Goal: Transaction & Acquisition: Book appointment/travel/reservation

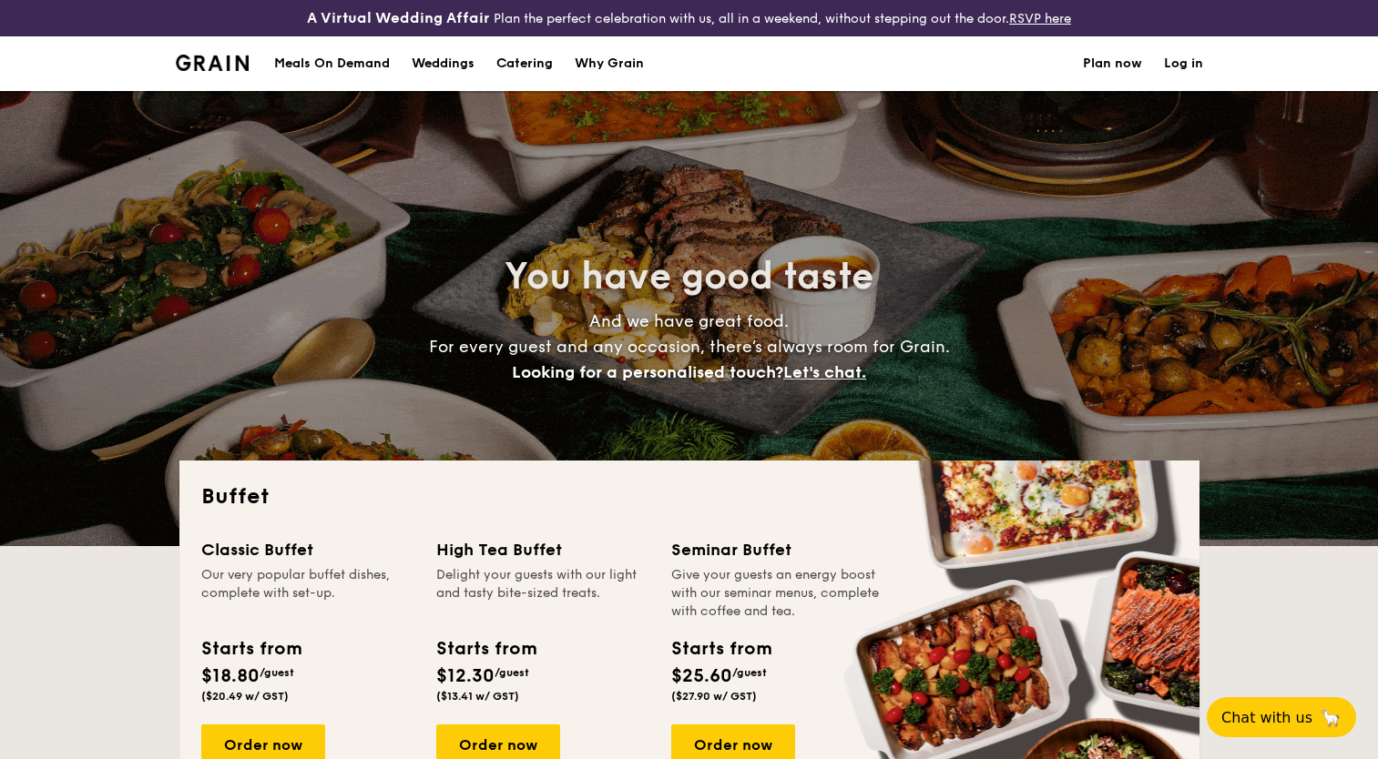
select select
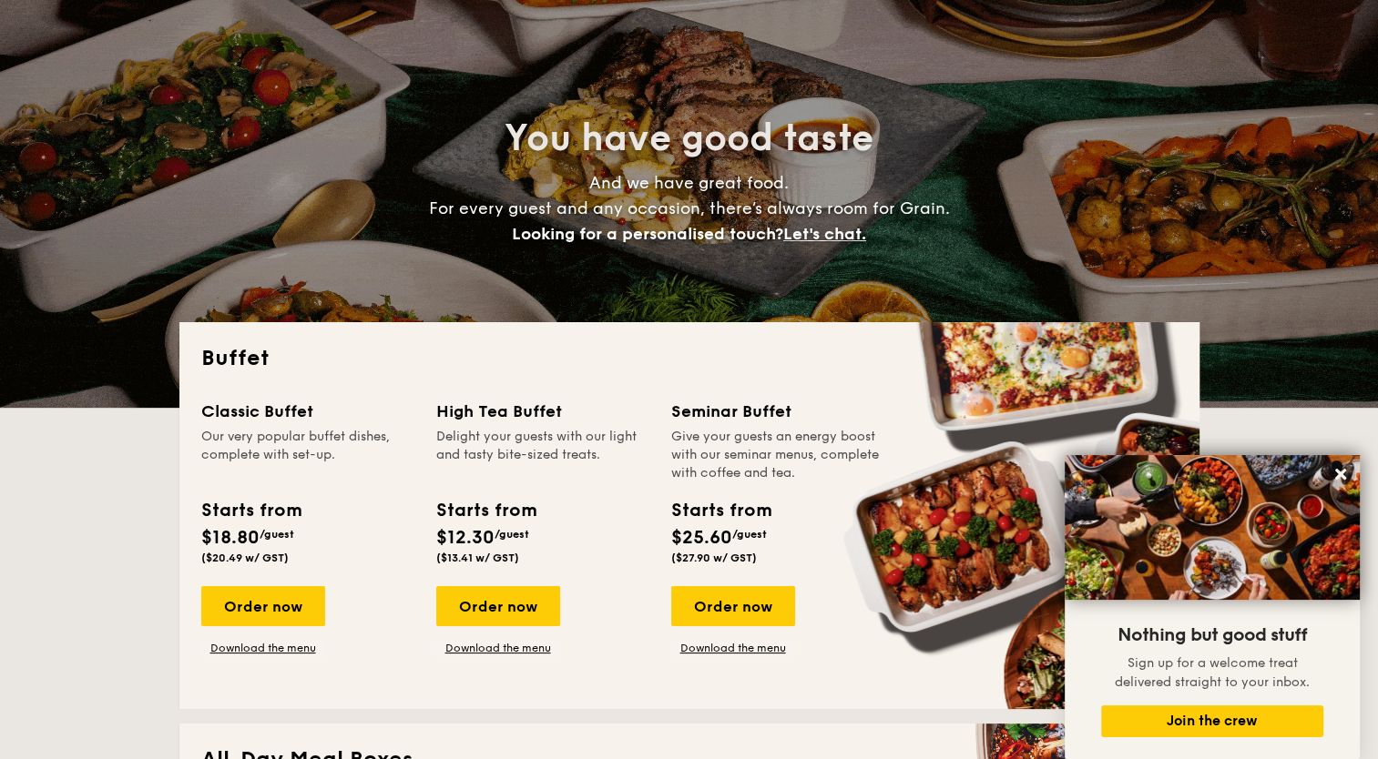
scroll to position [182, 0]
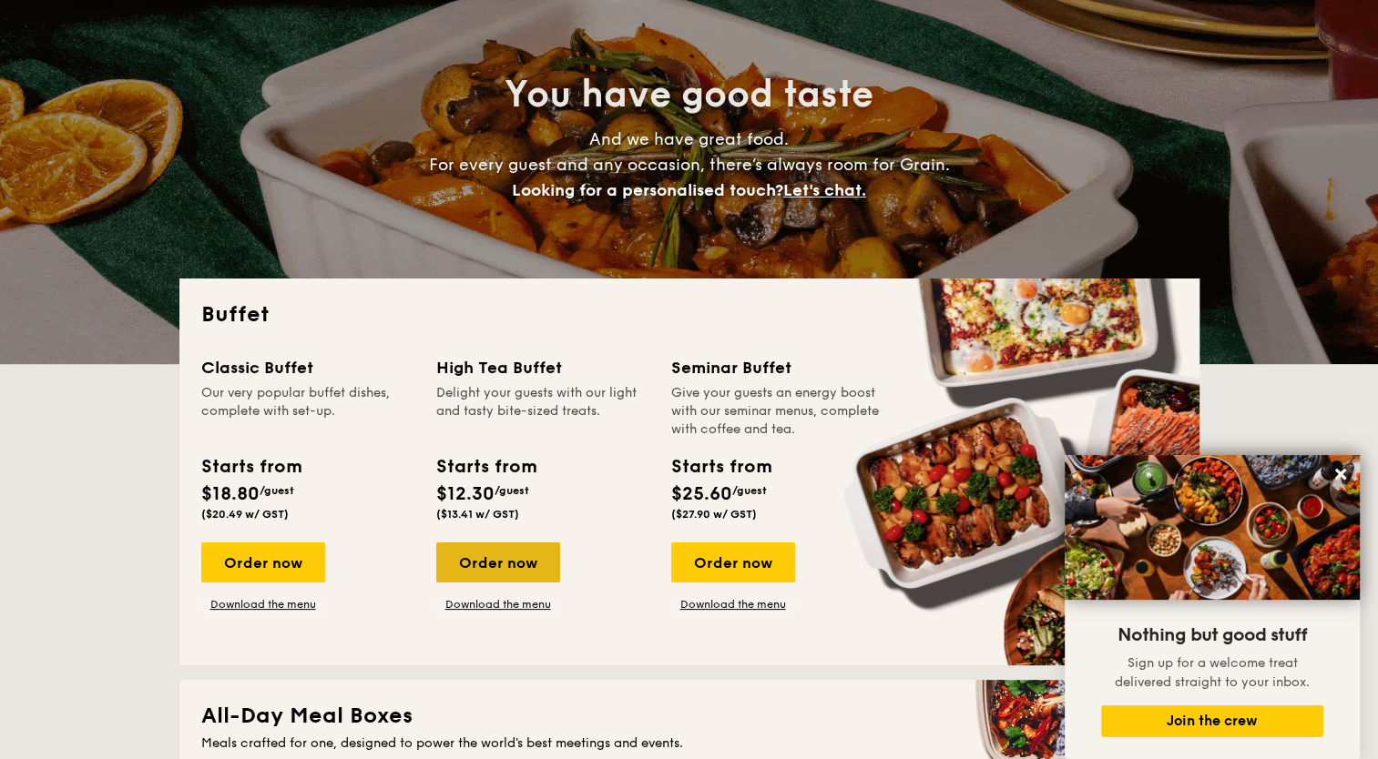
click at [494, 571] on div "Order now" at bounding box center [498, 563] width 124 height 40
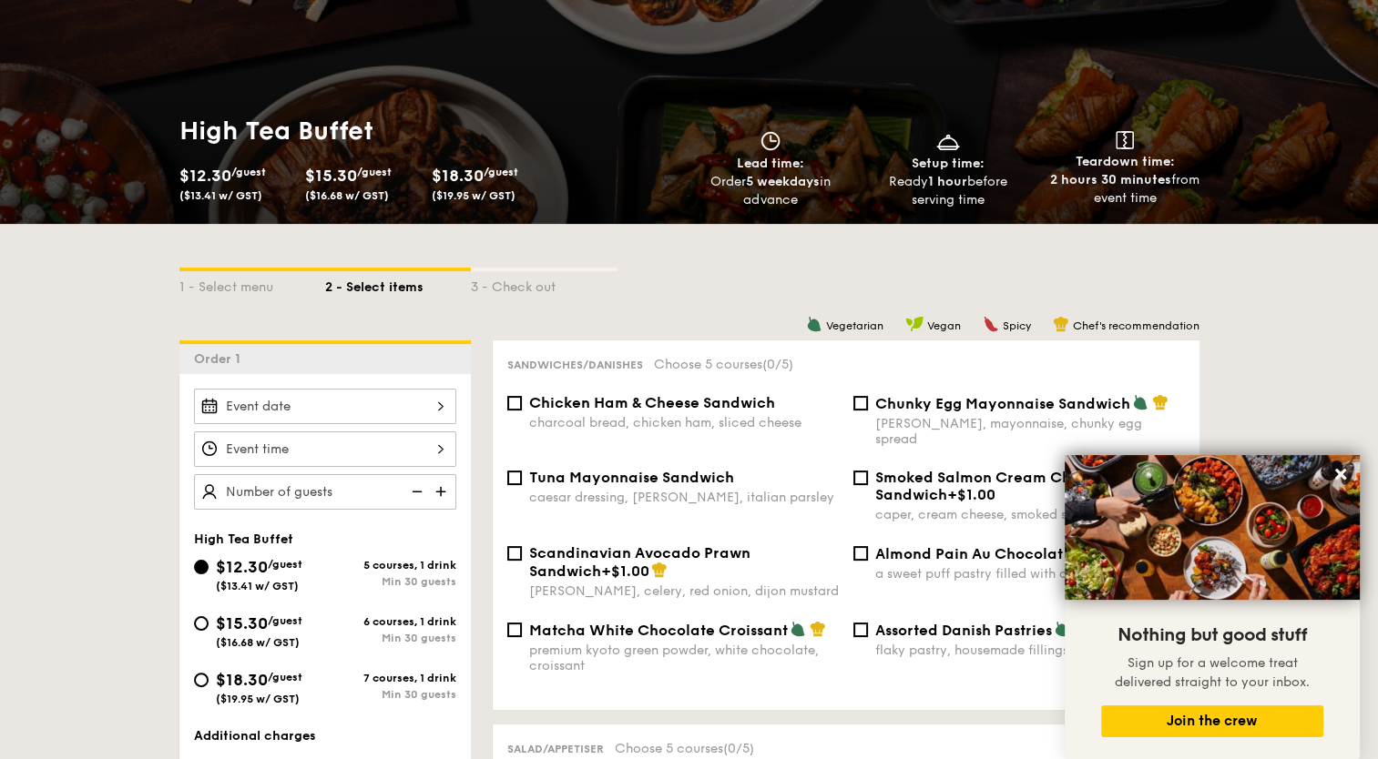
scroll to position [364, 0]
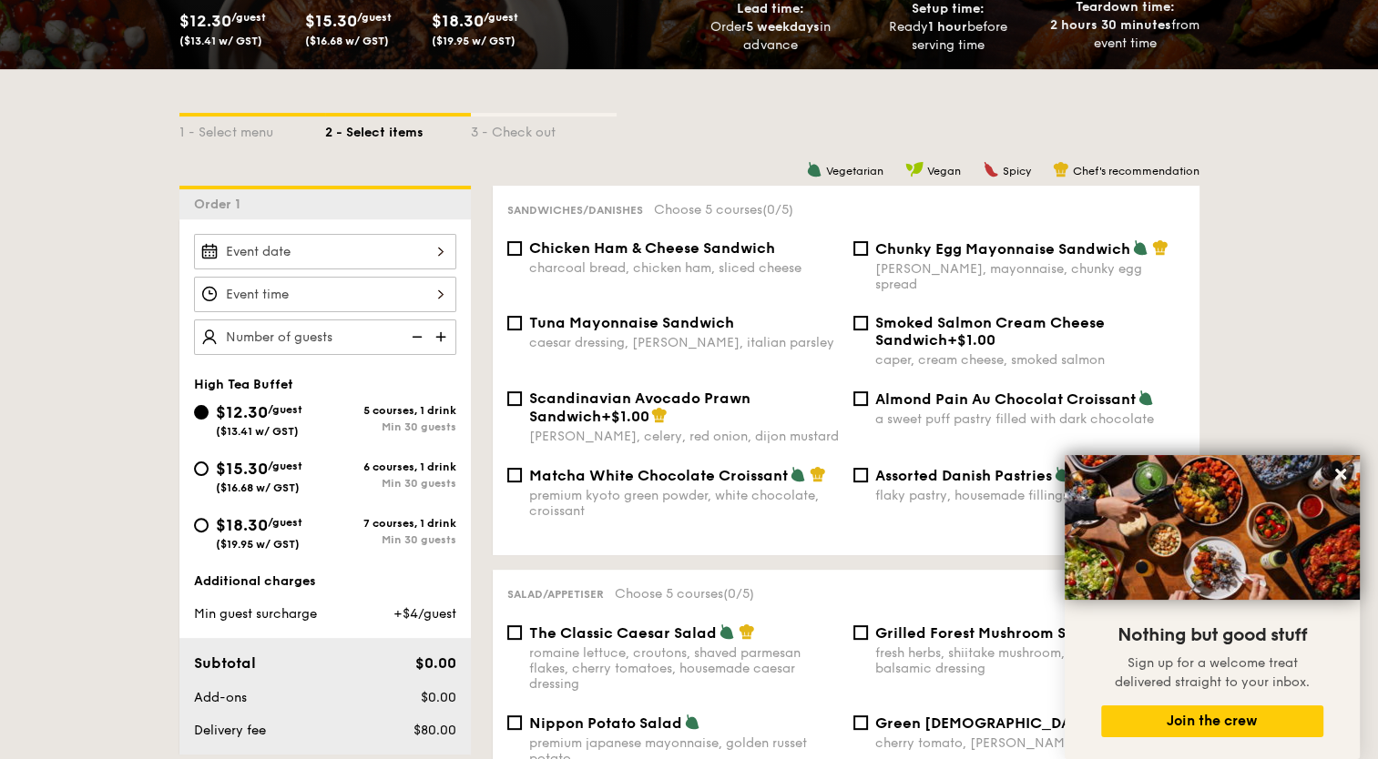
select select
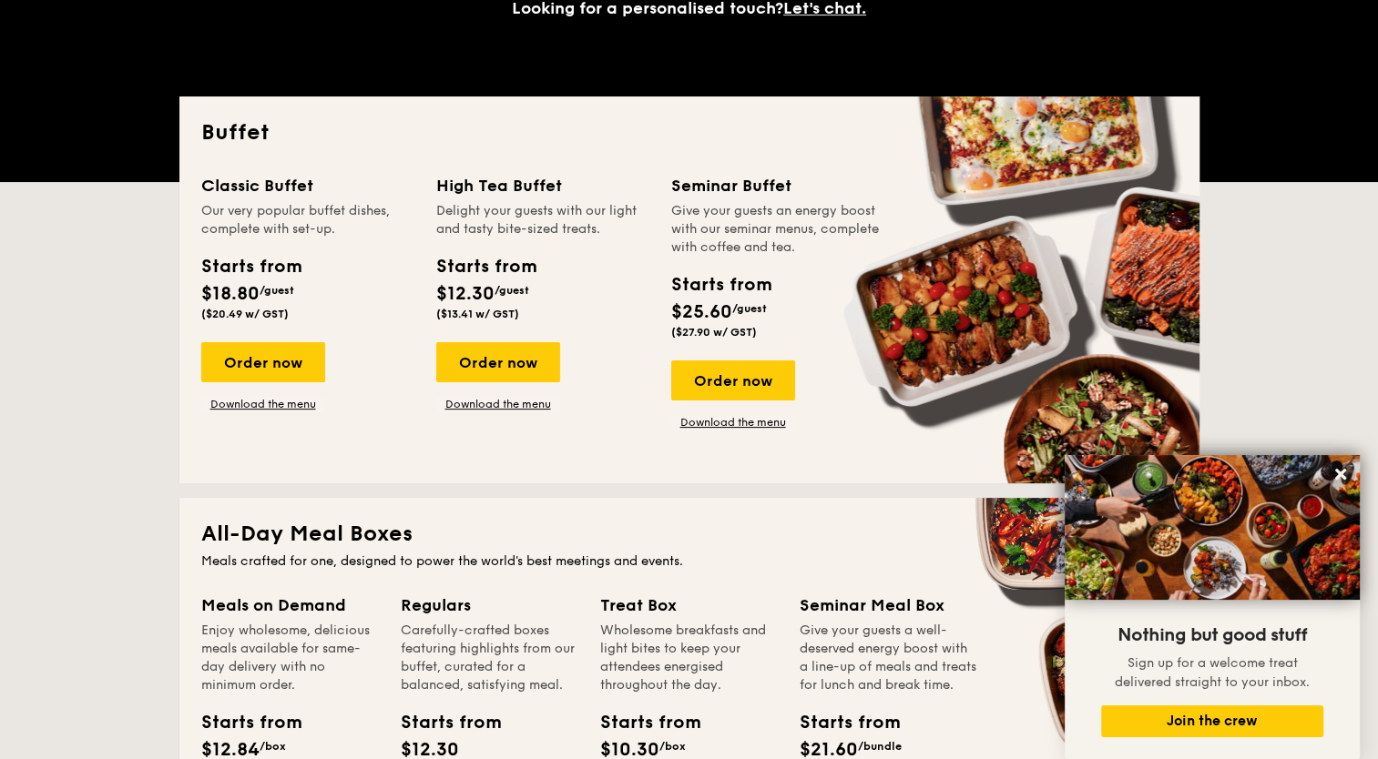
scroll to position [219, 0]
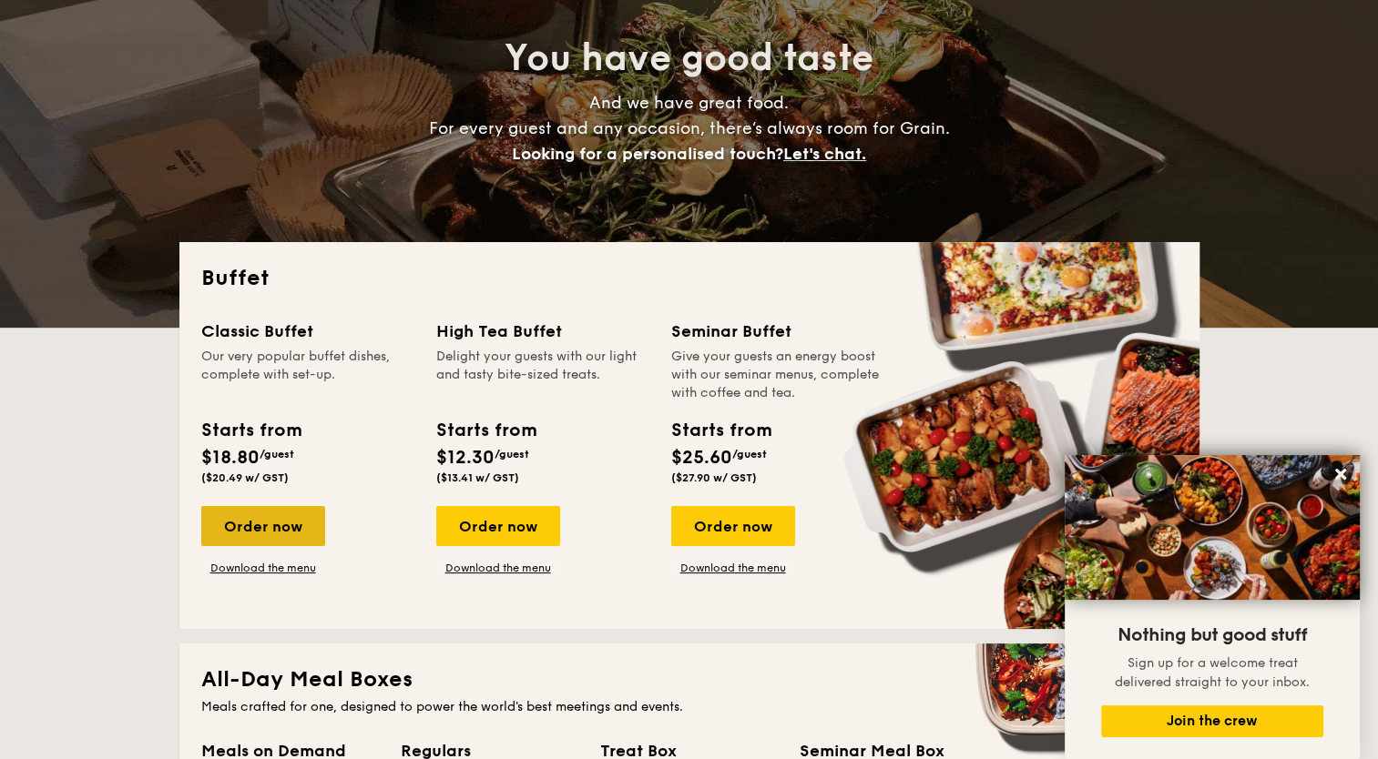
click at [276, 534] on div "Order now" at bounding box center [263, 526] width 124 height 40
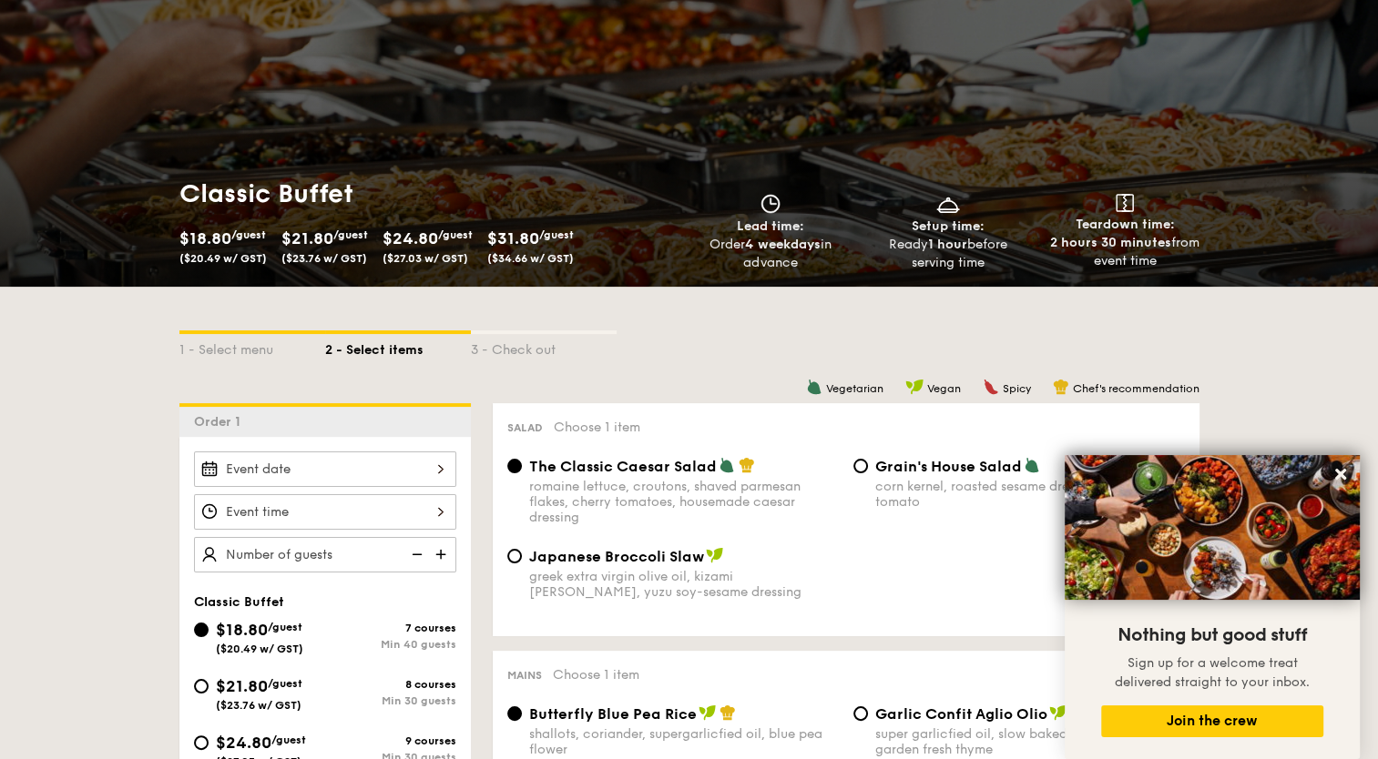
scroll to position [364, 0]
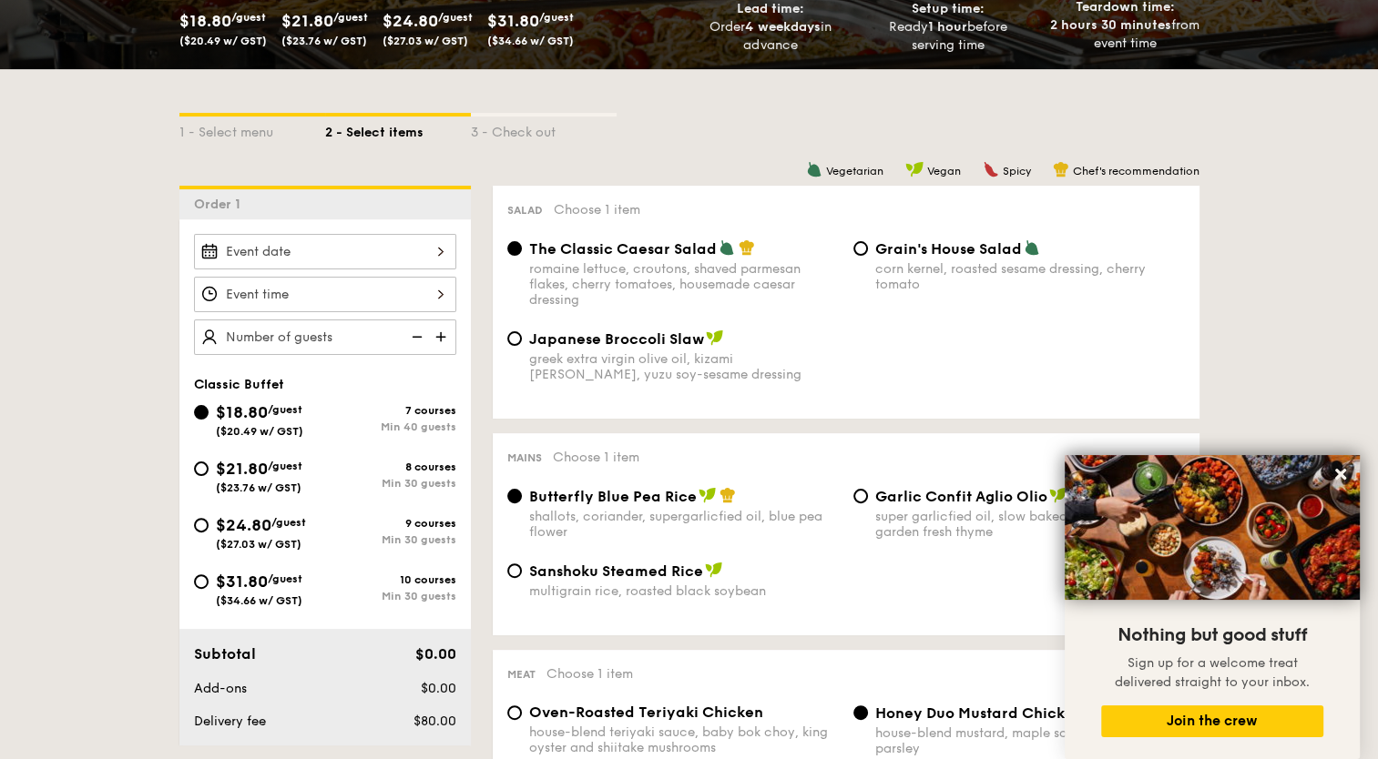
select select
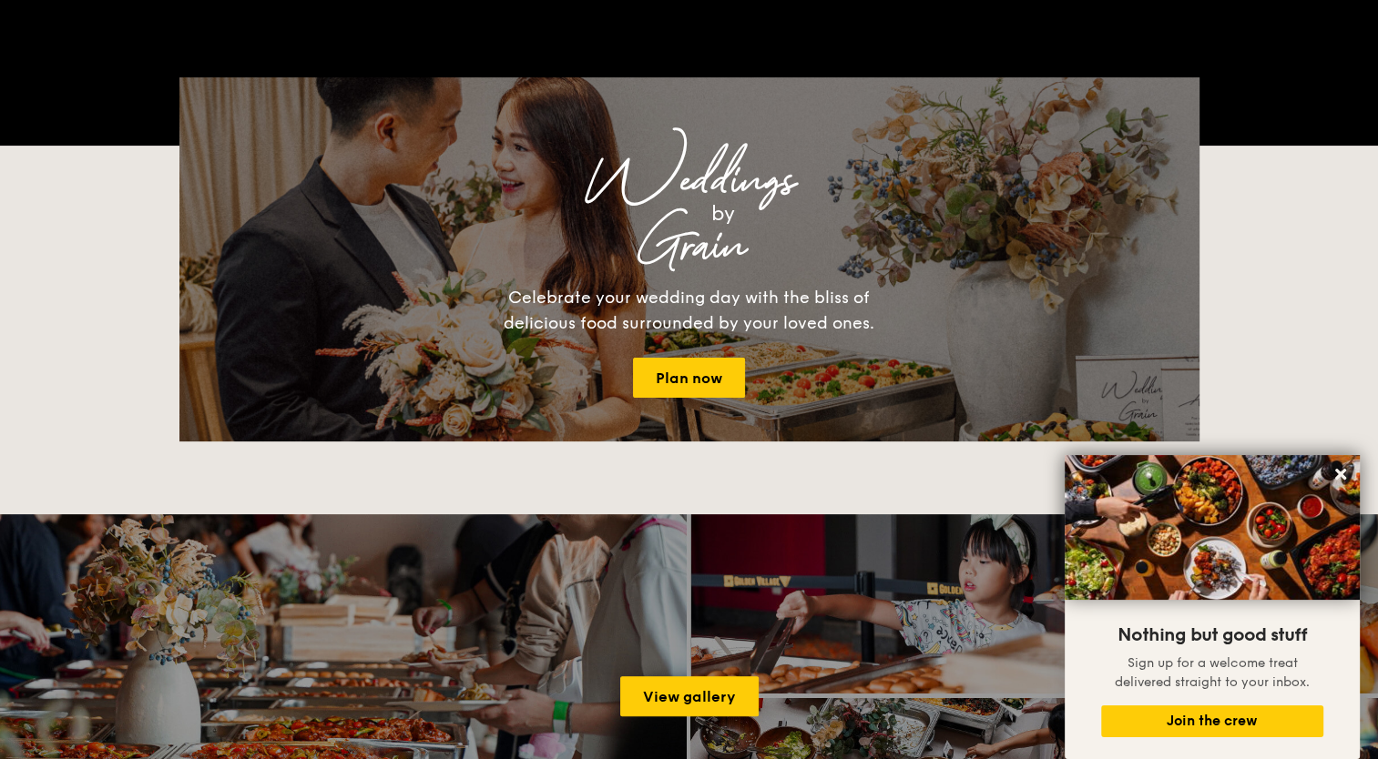
scroll to position [255, 0]
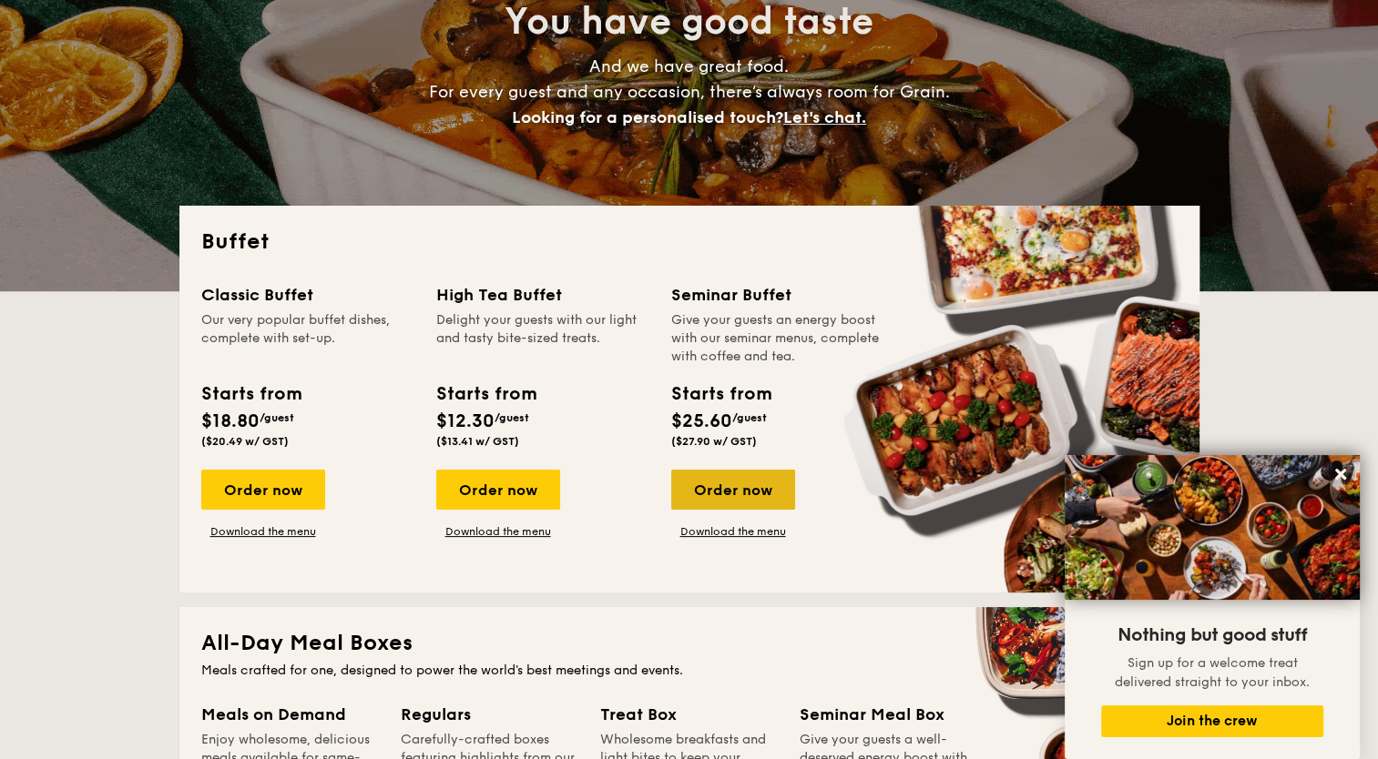
click at [725, 488] on div "Order now" at bounding box center [733, 490] width 124 height 40
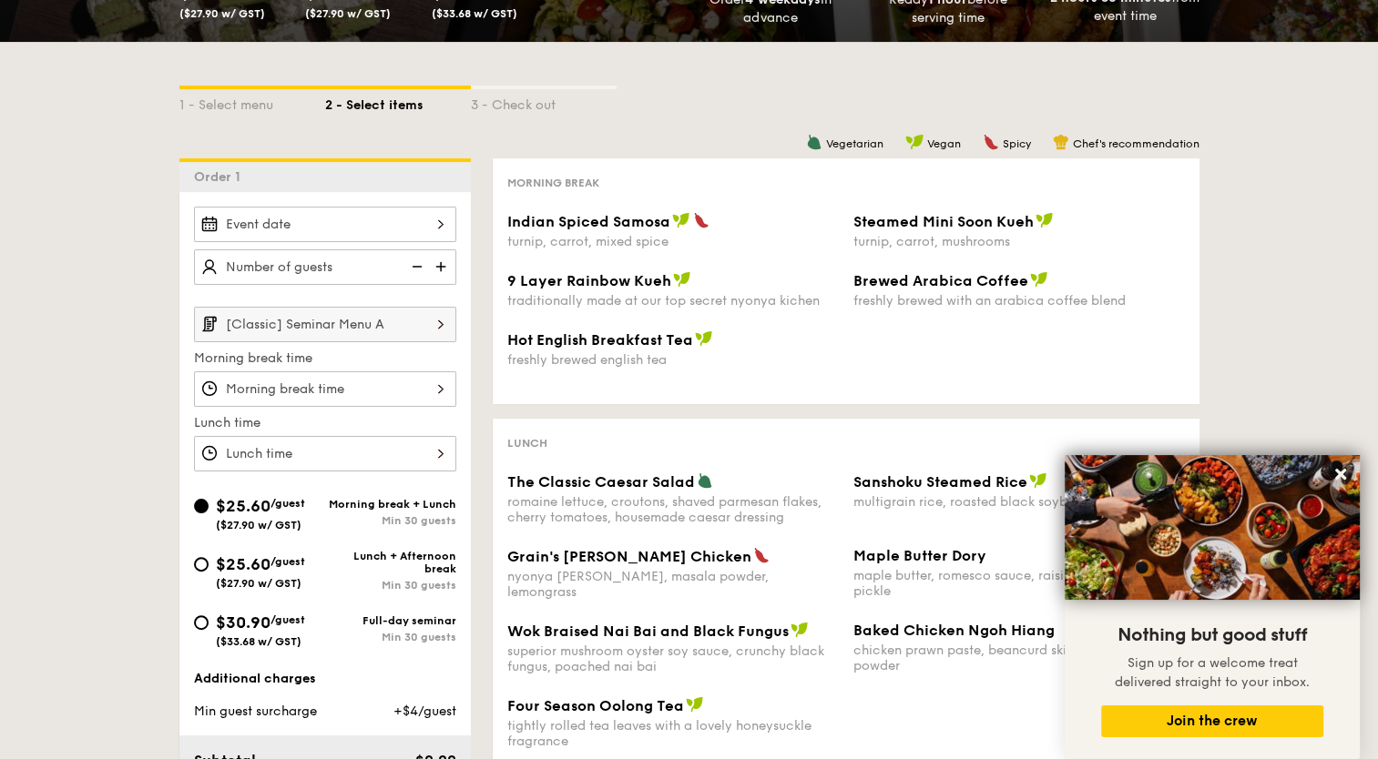
scroll to position [364, 0]
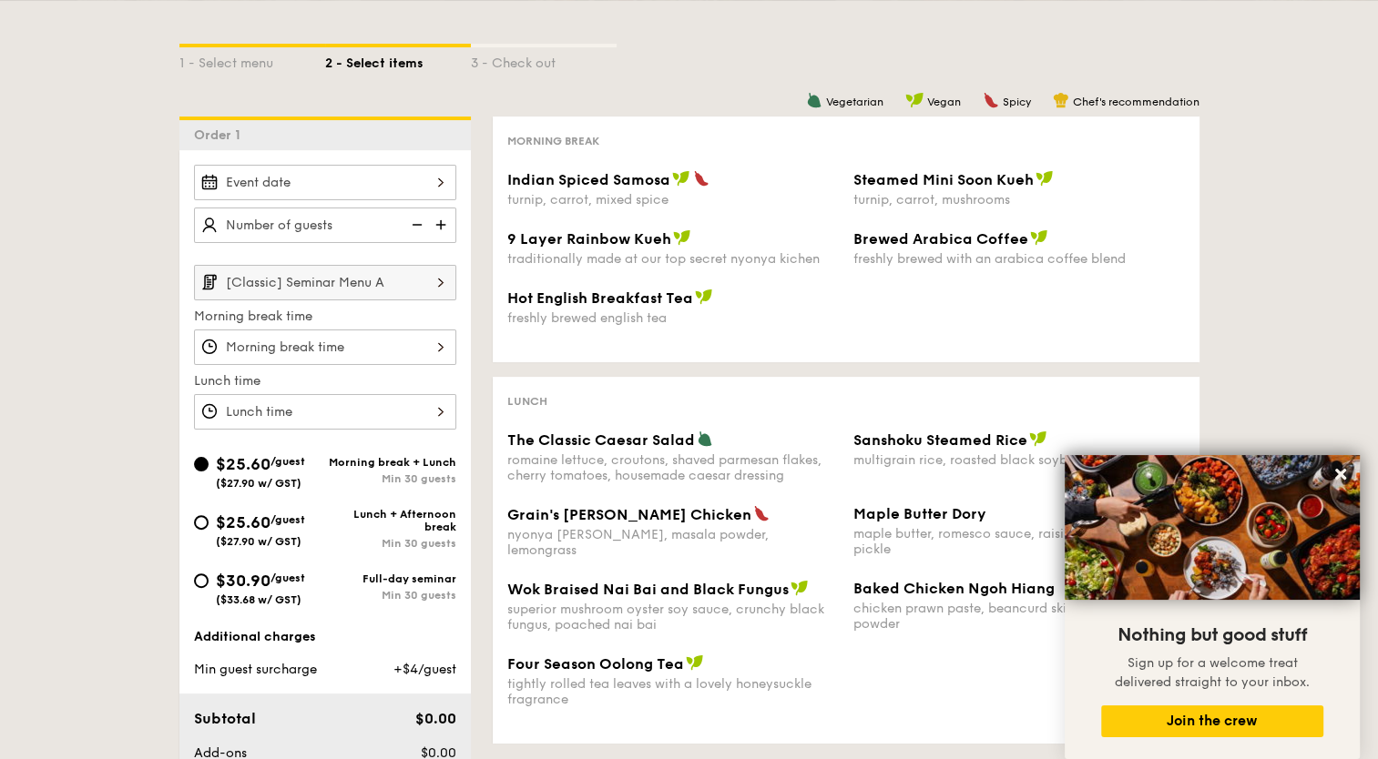
scroll to position [291, 0]
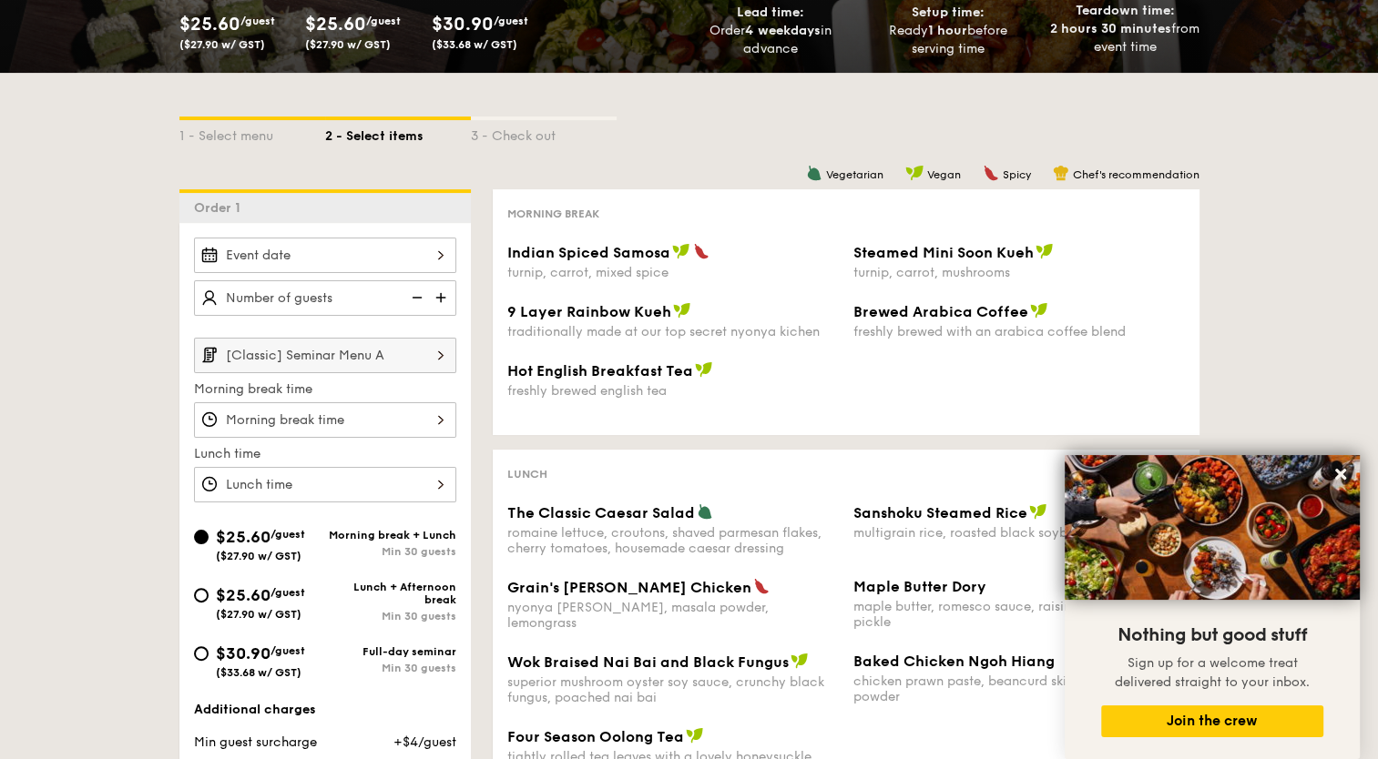
select select
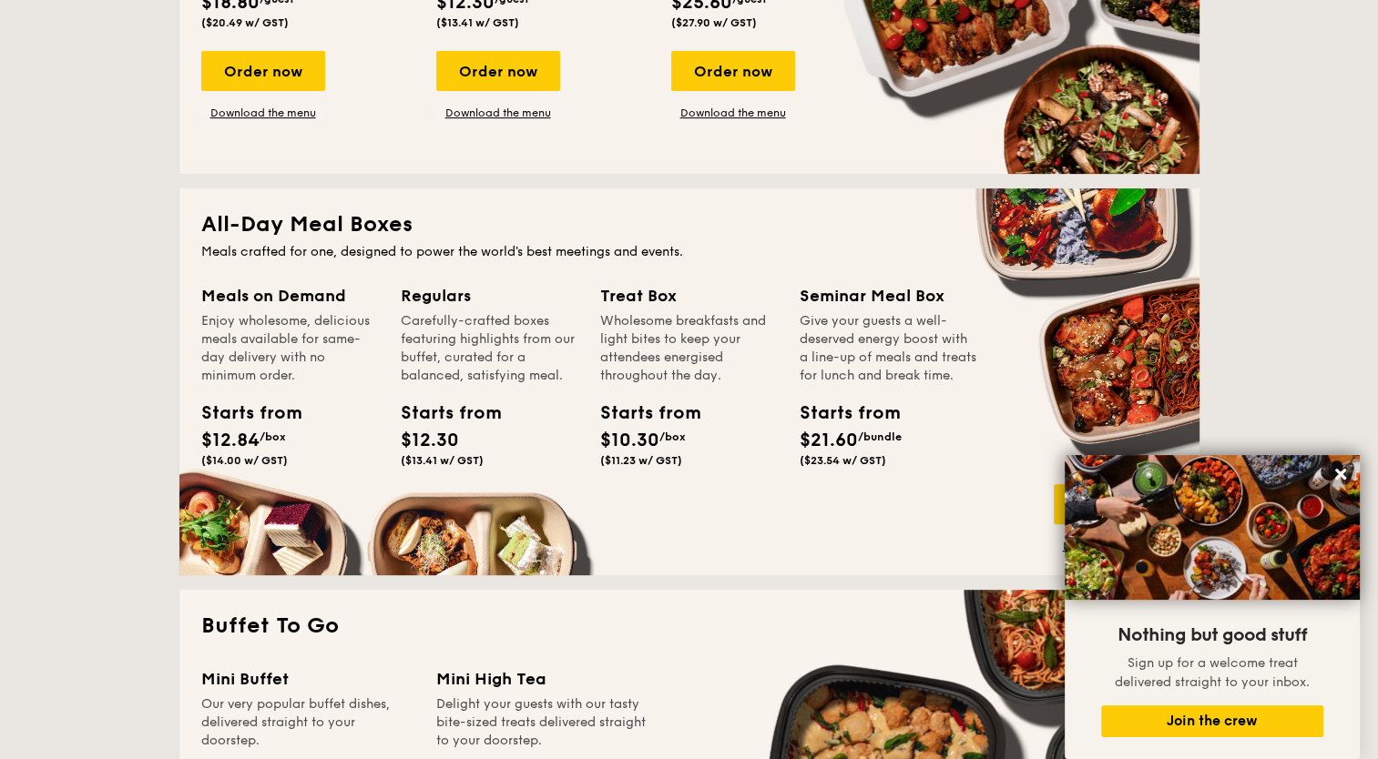
scroll to position [929, 0]
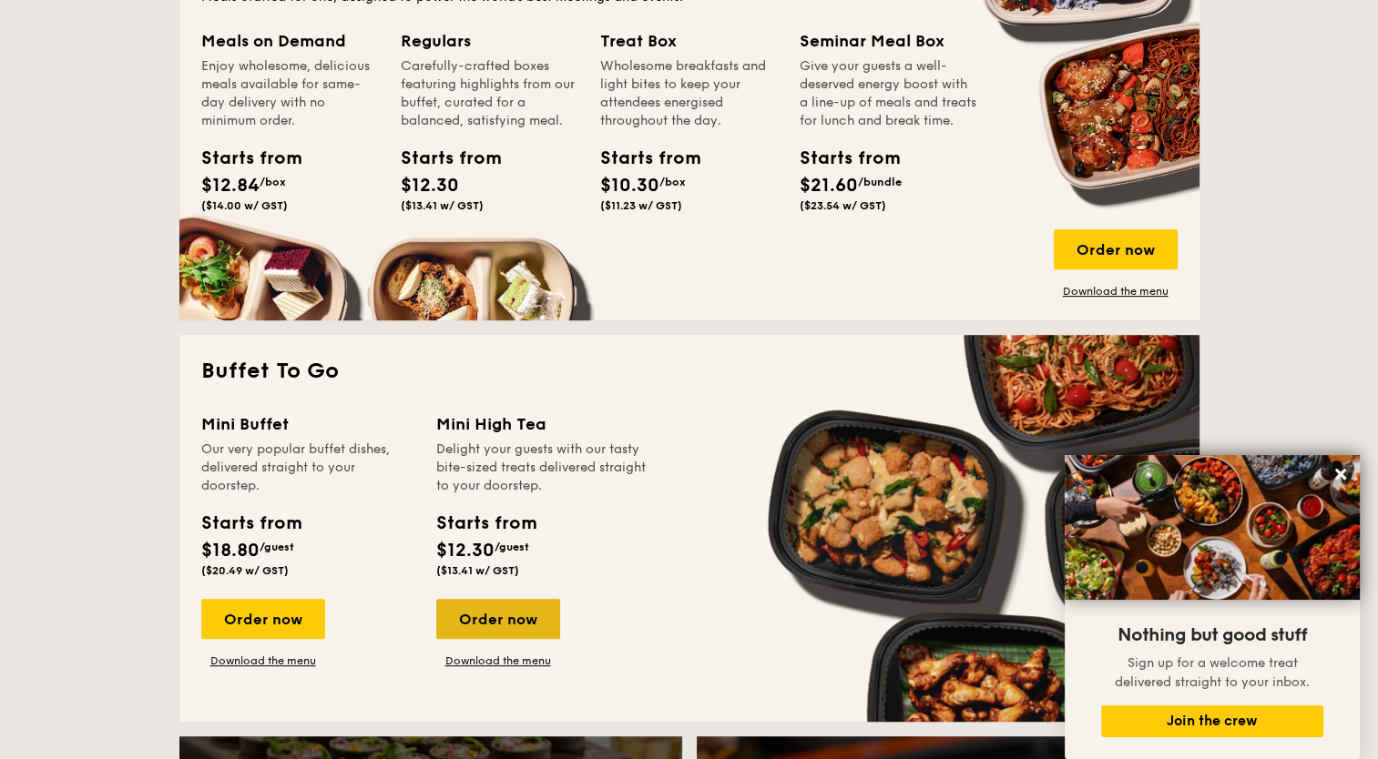
click at [494, 608] on div "Order now" at bounding box center [498, 619] width 124 height 40
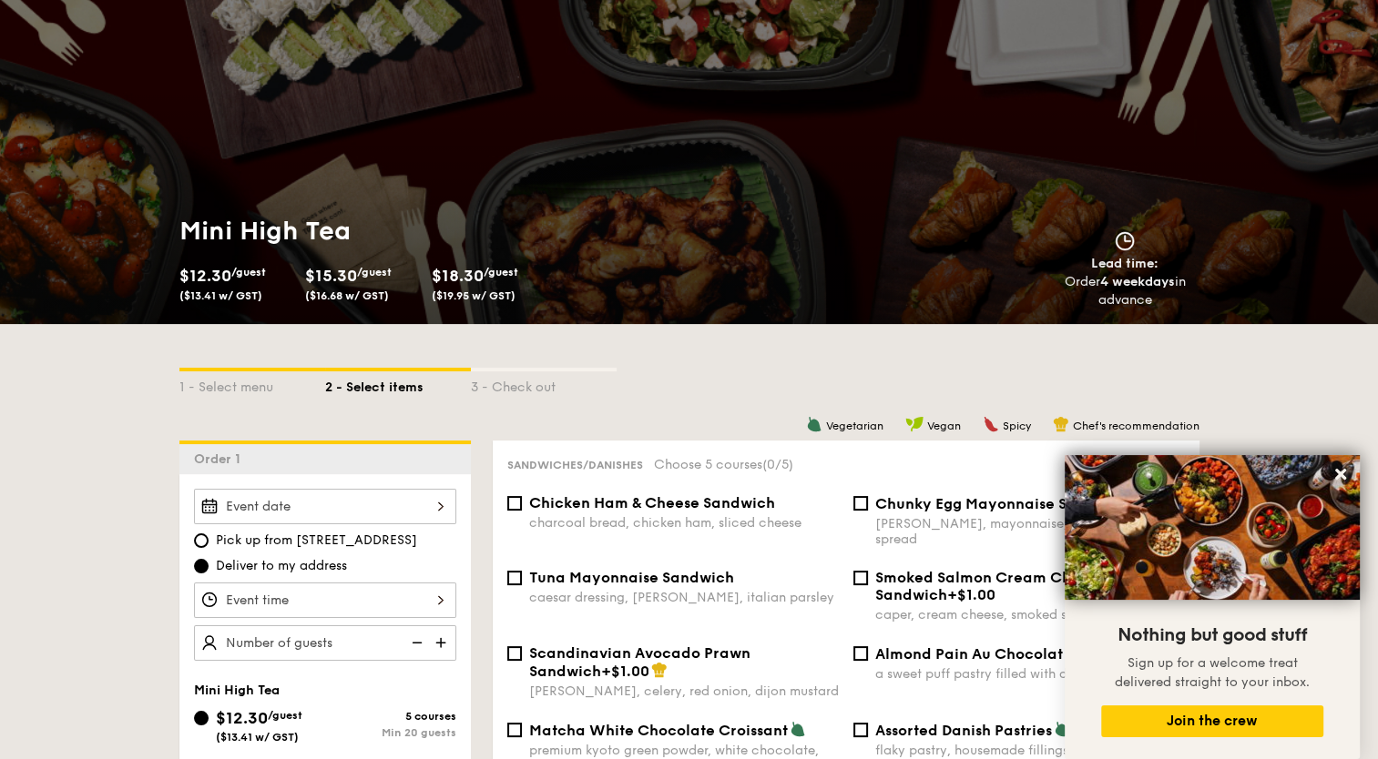
scroll to position [364, 0]
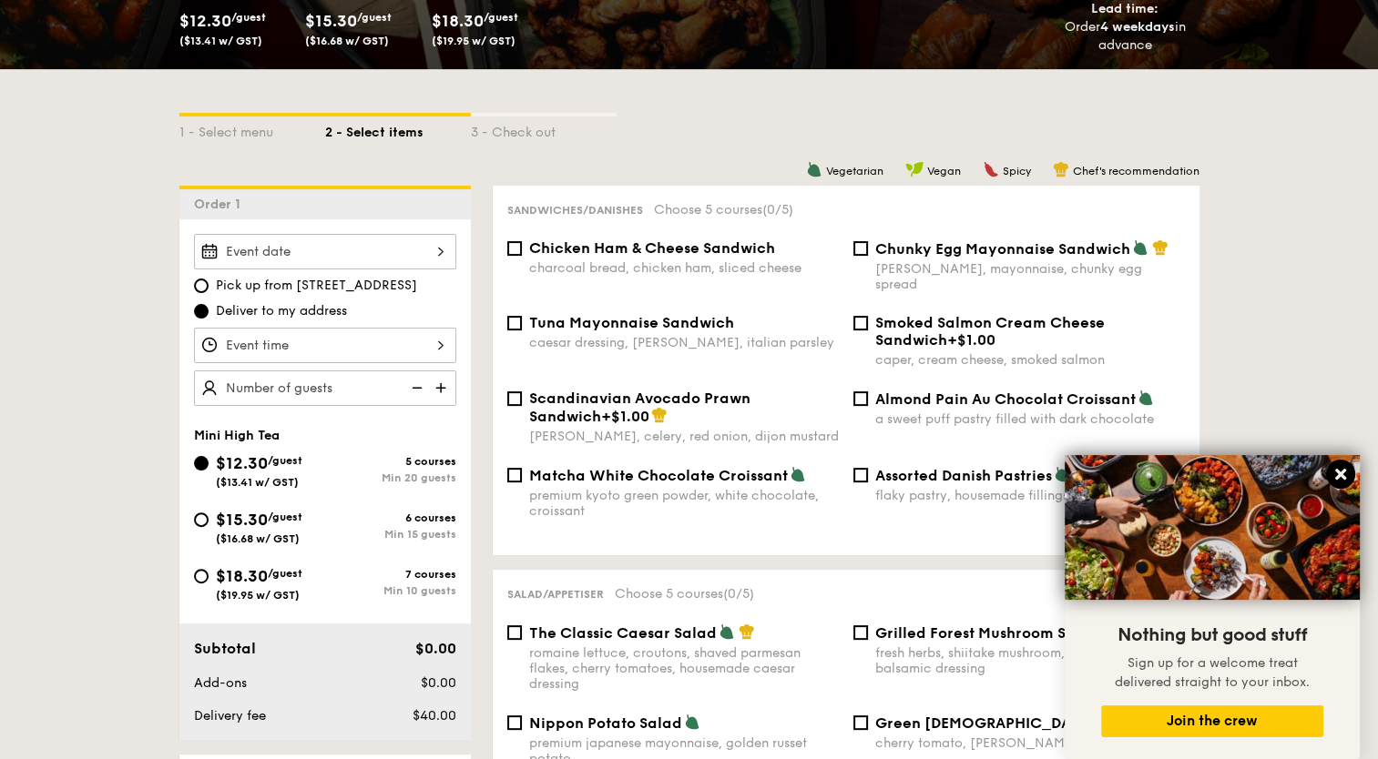
click at [1338, 475] on icon at bounding box center [1340, 474] width 11 height 11
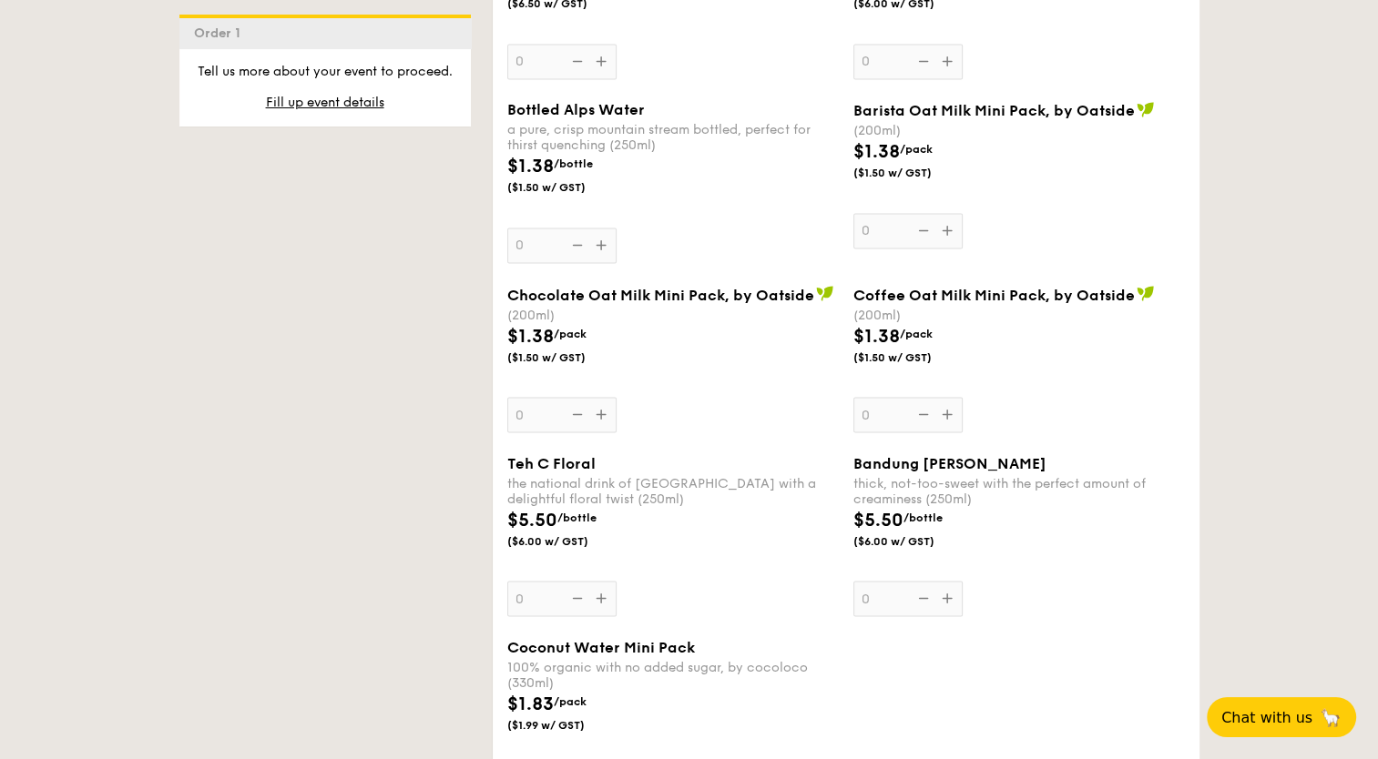
scroll to position [3733, 0]
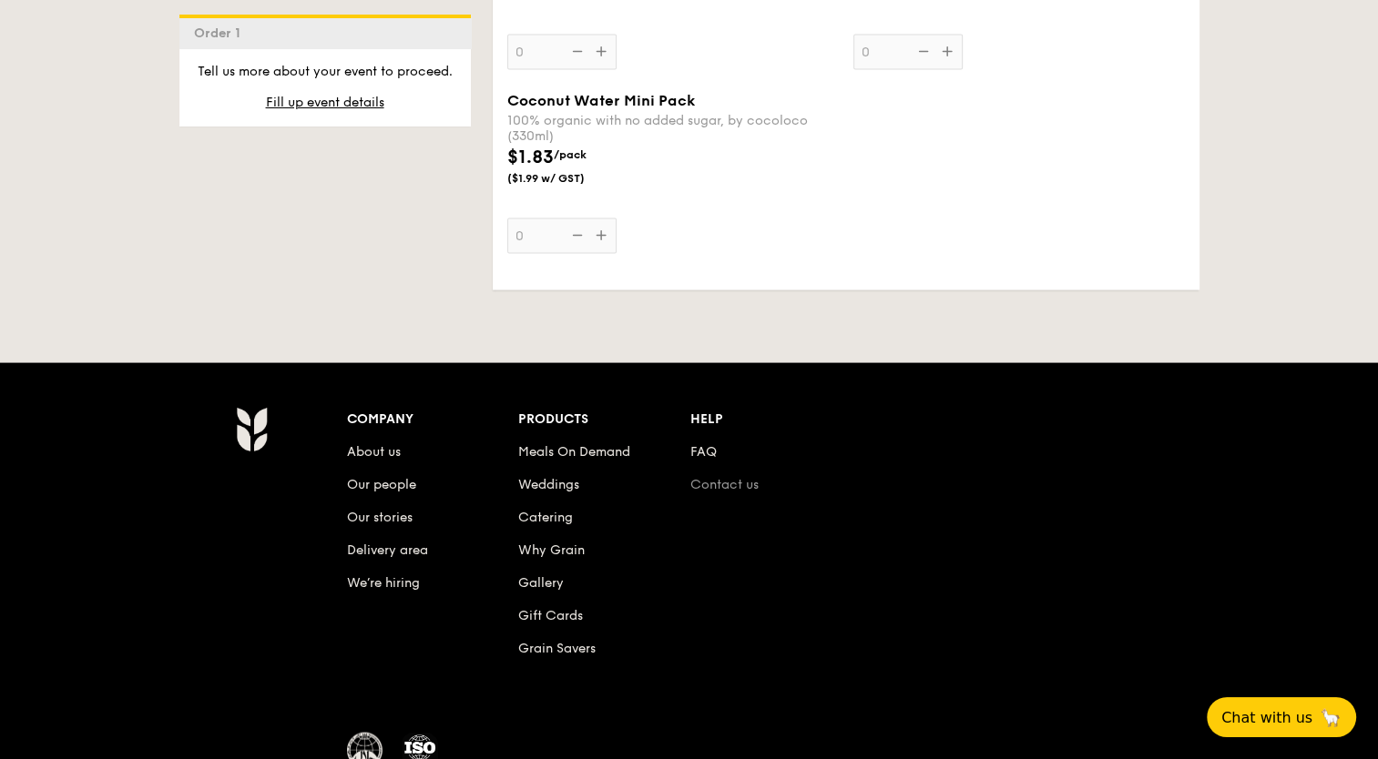
click at [714, 490] on link "Contact us" at bounding box center [724, 484] width 68 height 15
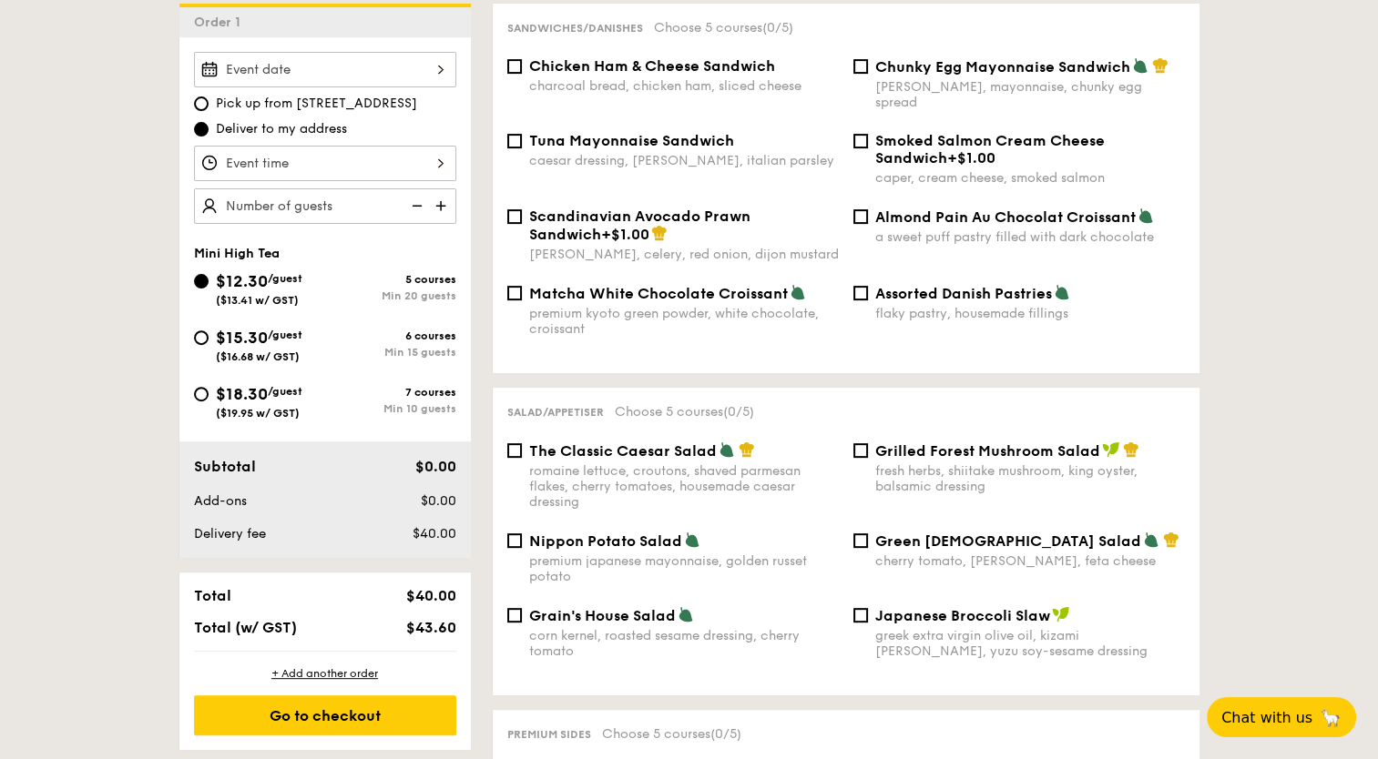
scroll to position [455, 0]
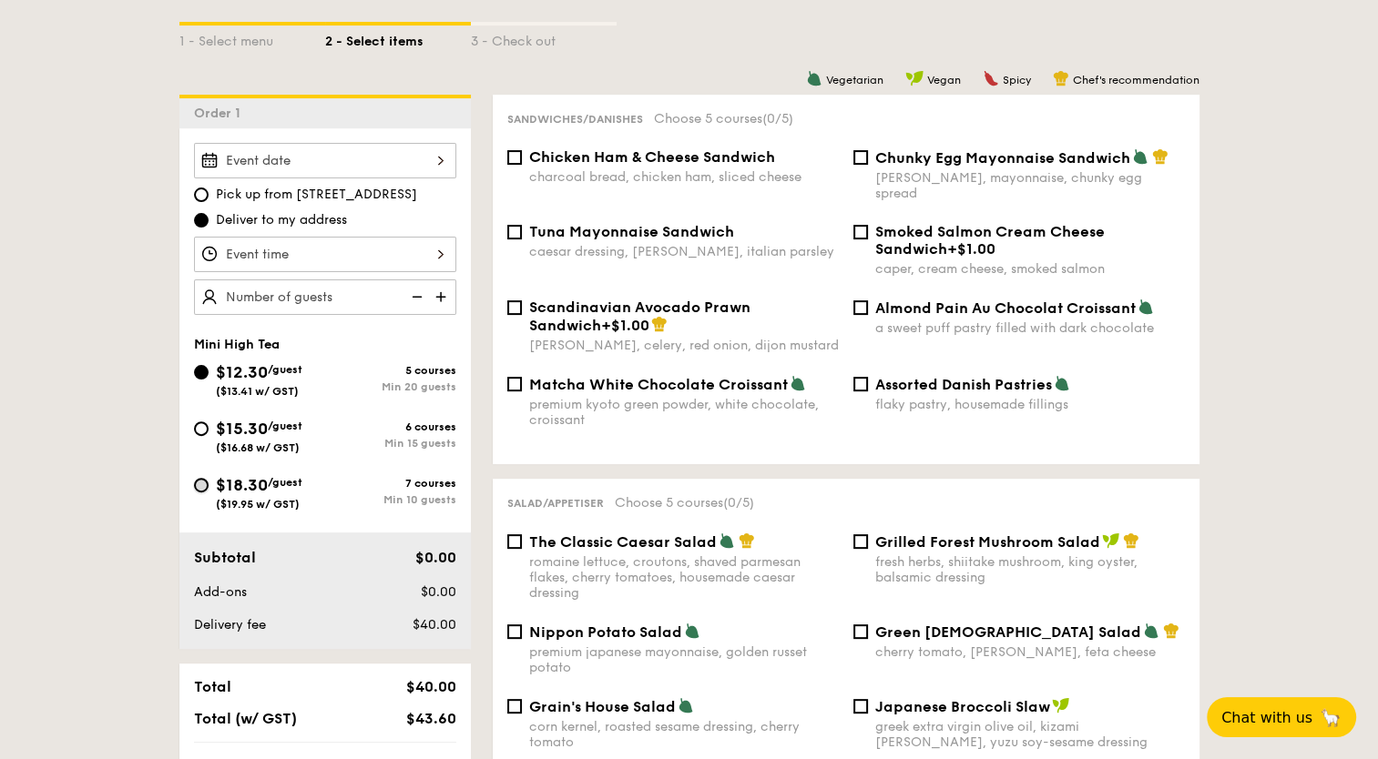
click at [196, 486] on input "$18.30 /guest ($19.95 w/ GST) 7 courses Min 10 guests" at bounding box center [201, 485] width 15 height 15
radio input "true"
click at [429, 253] on div at bounding box center [325, 255] width 262 height 36
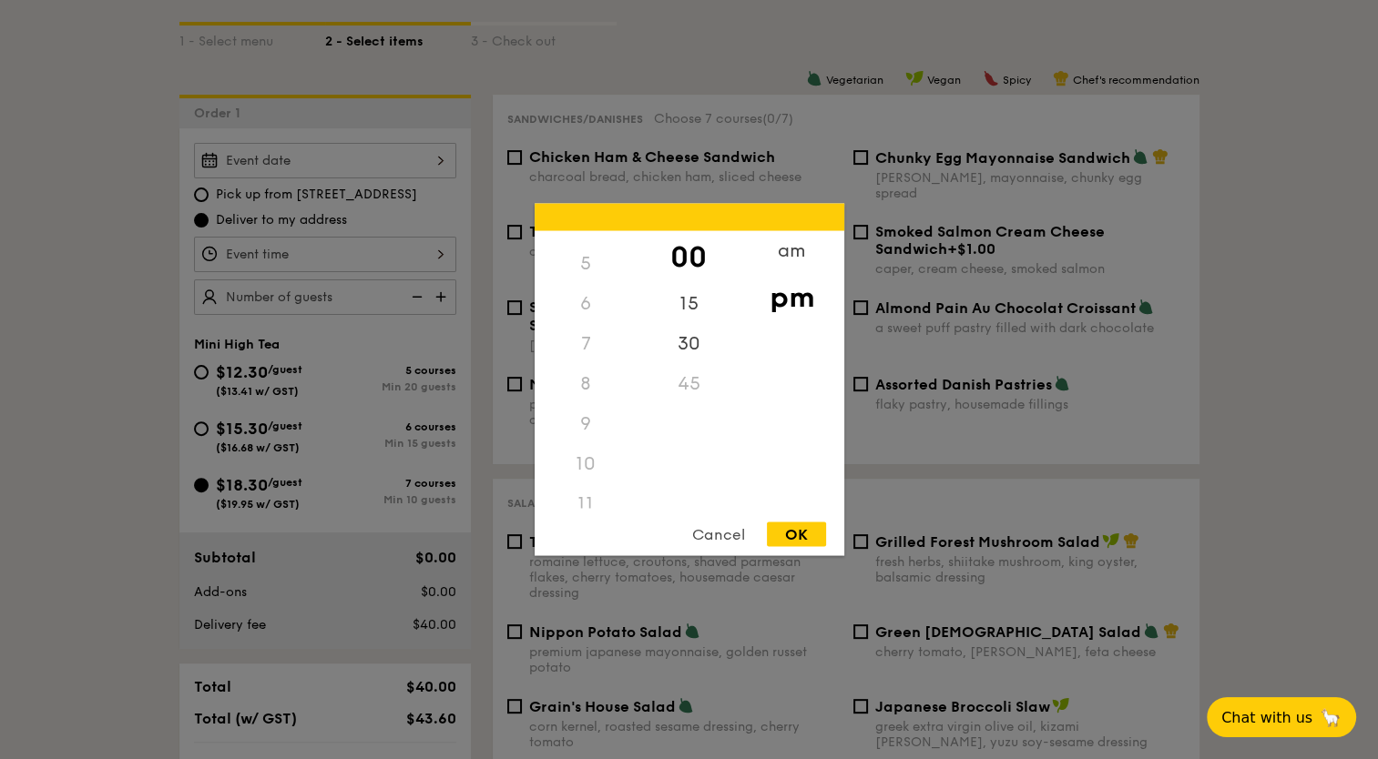
scroll to position [216, 0]
click at [583, 455] on div "10" at bounding box center [586, 449] width 103 height 40
click at [584, 438] on div "10" at bounding box center [586, 449] width 103 height 40
click at [582, 374] on div "7" at bounding box center [586, 376] width 103 height 40
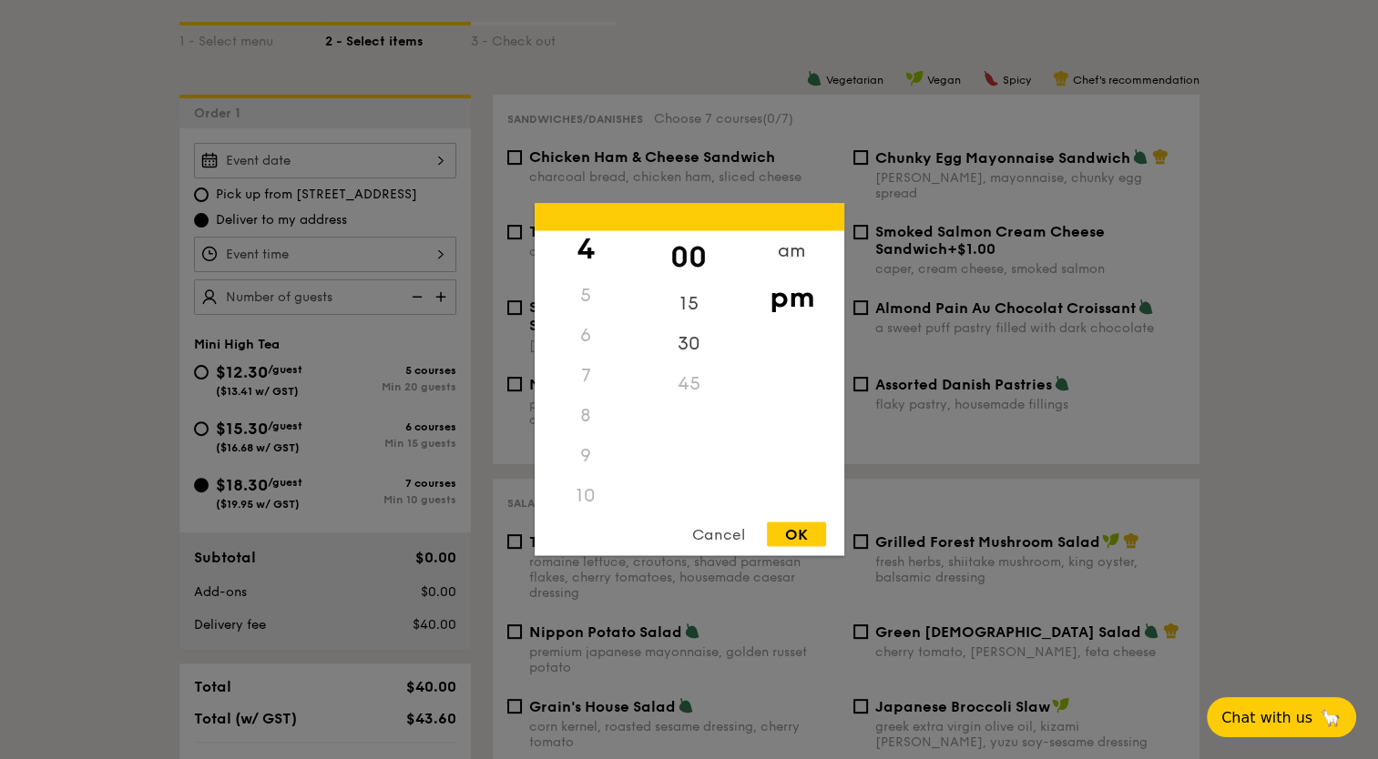
click at [718, 548] on div "Cancel OK" at bounding box center [690, 540] width 310 height 34
click at [715, 538] on div "Cancel" at bounding box center [718, 535] width 89 height 25
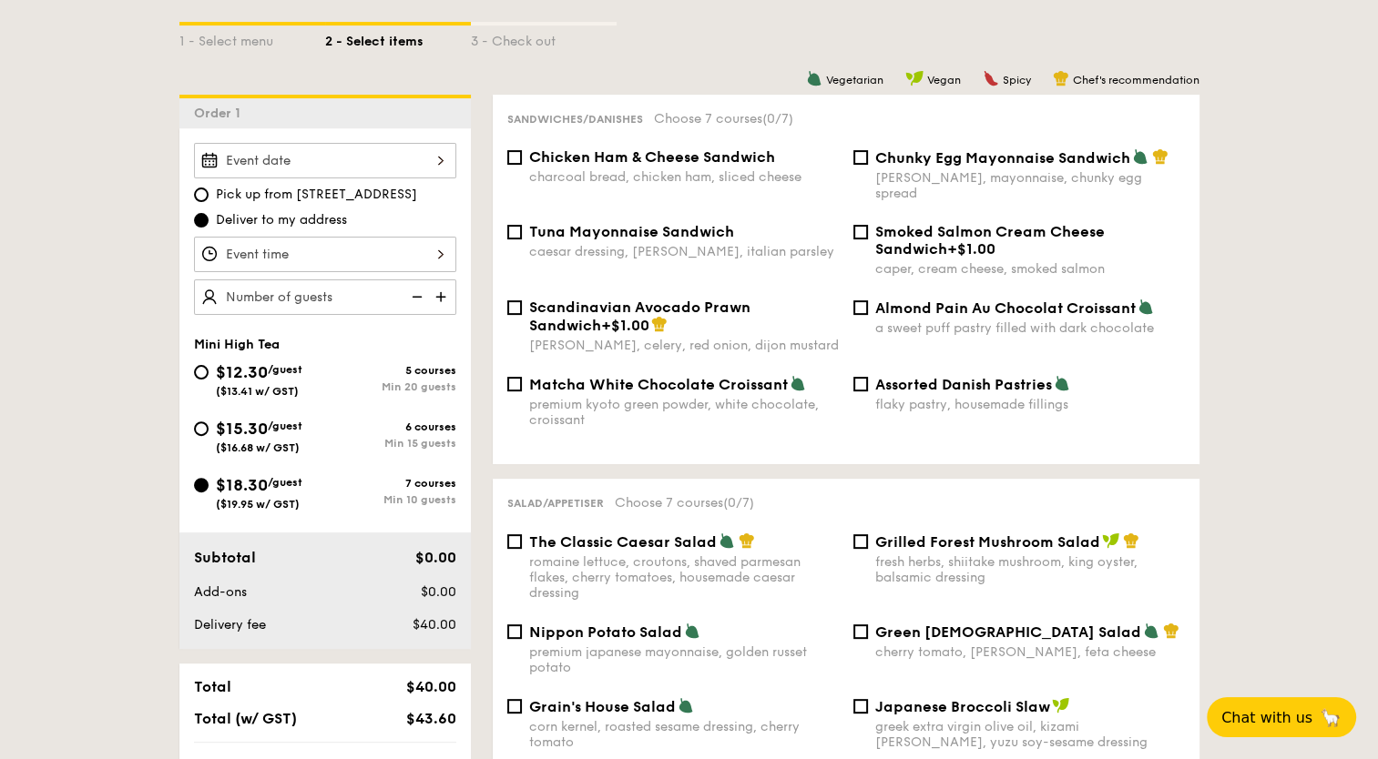
click at [442, 255] on div at bounding box center [325, 255] width 262 height 36
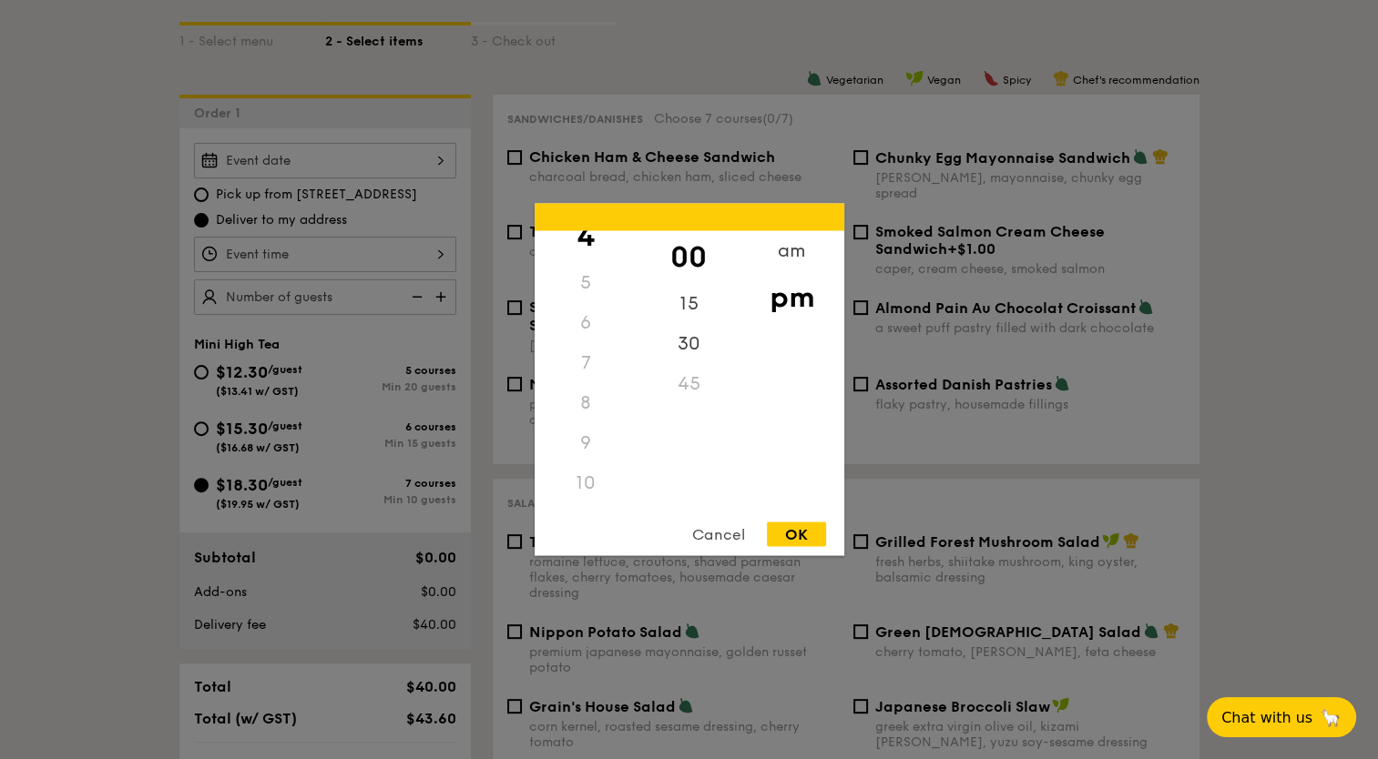
scroll to position [125, 0]
click at [596, 406] on div "7" at bounding box center [586, 420] width 103 height 40
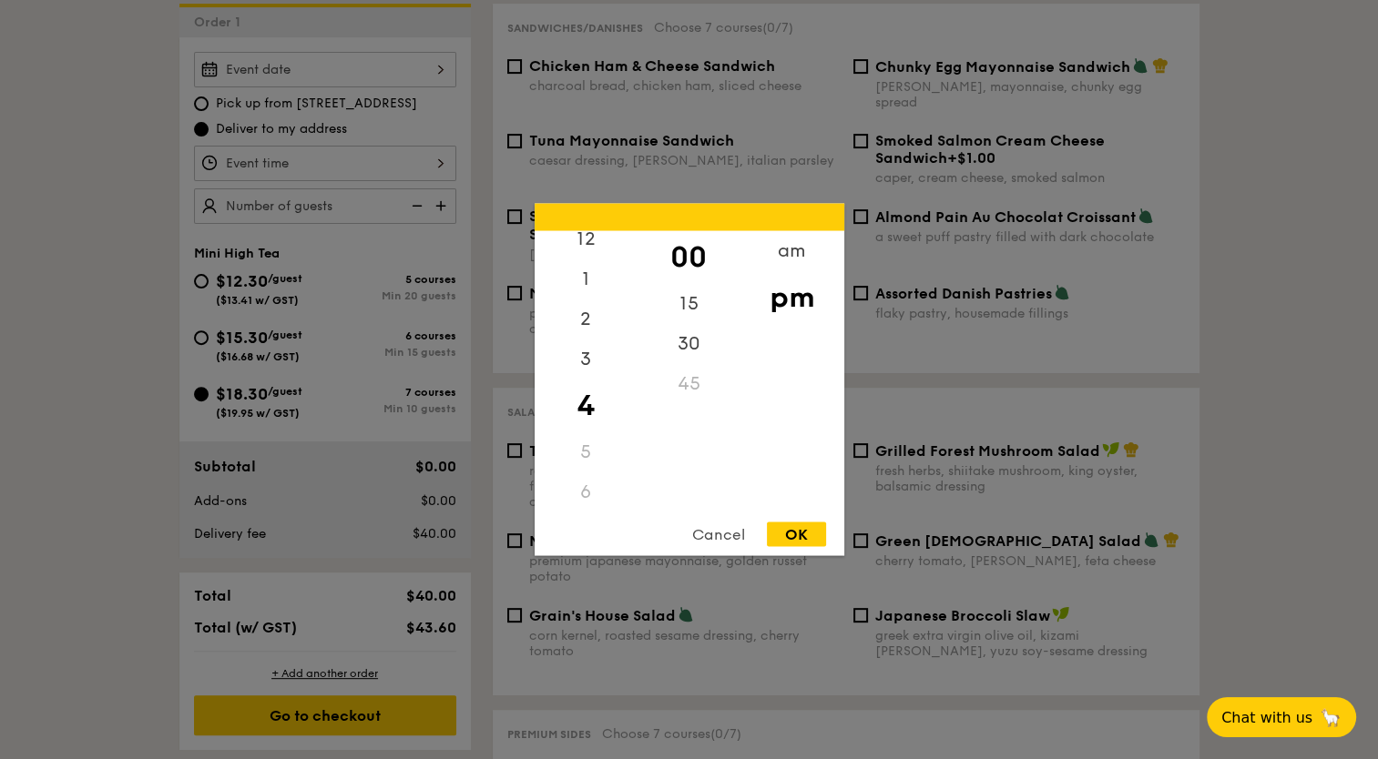
scroll to position [0, 0]
click at [707, 525] on div "Cancel" at bounding box center [718, 535] width 89 height 25
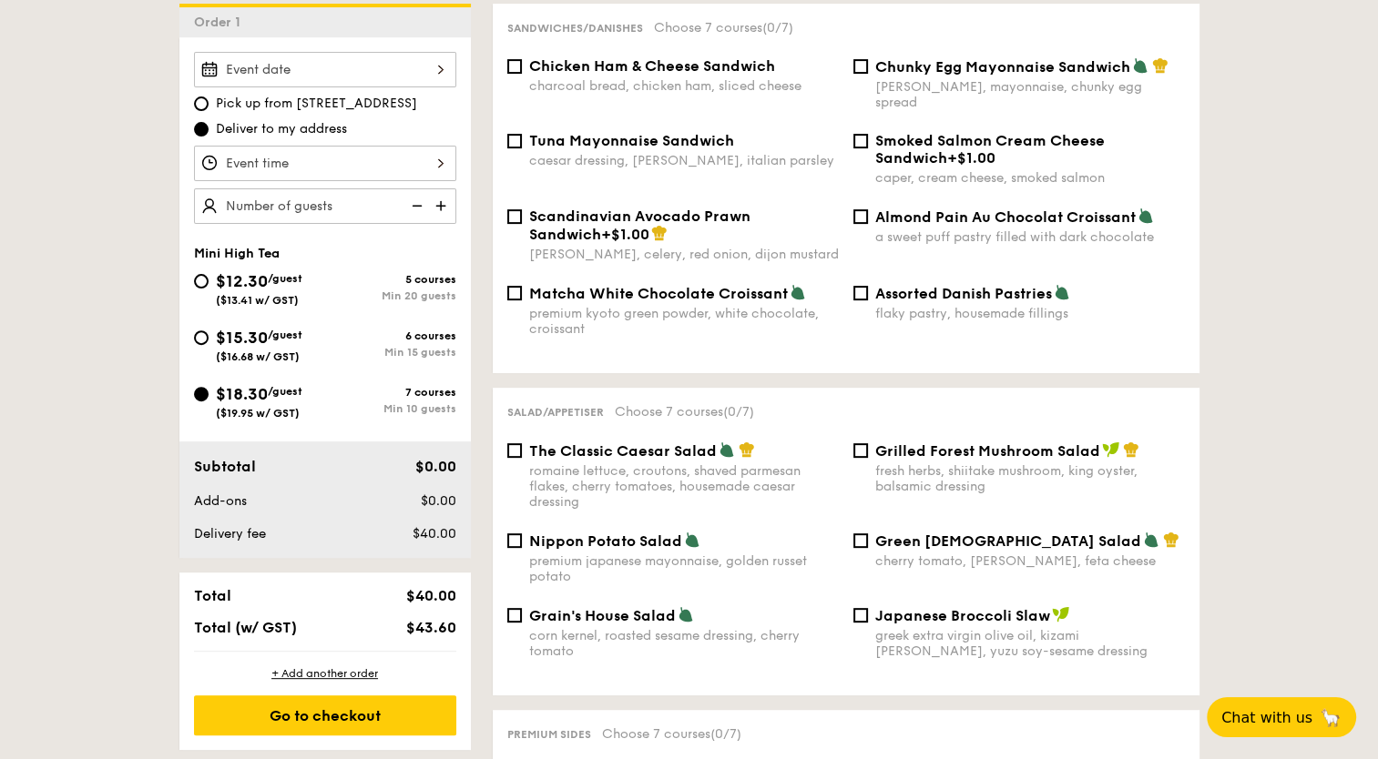
click at [441, 206] on img at bounding box center [442, 205] width 27 height 35
type input "15 guests"
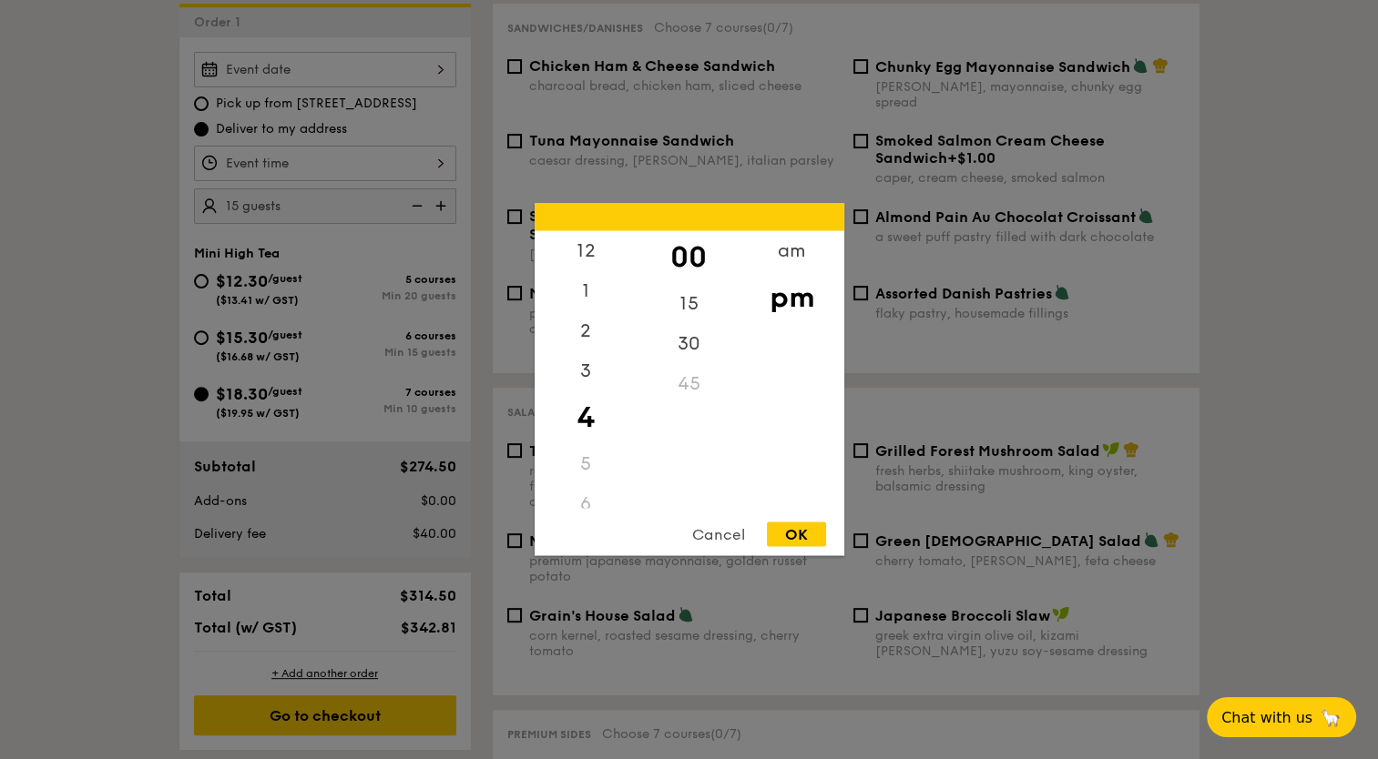
click at [441, 162] on div "12 1 2 3 4 5 6 7 8 9 10 11 00 15 30 45 am pm Cancel OK" at bounding box center [325, 164] width 262 height 36
click at [576, 372] on div "5" at bounding box center [586, 373] width 103 height 40
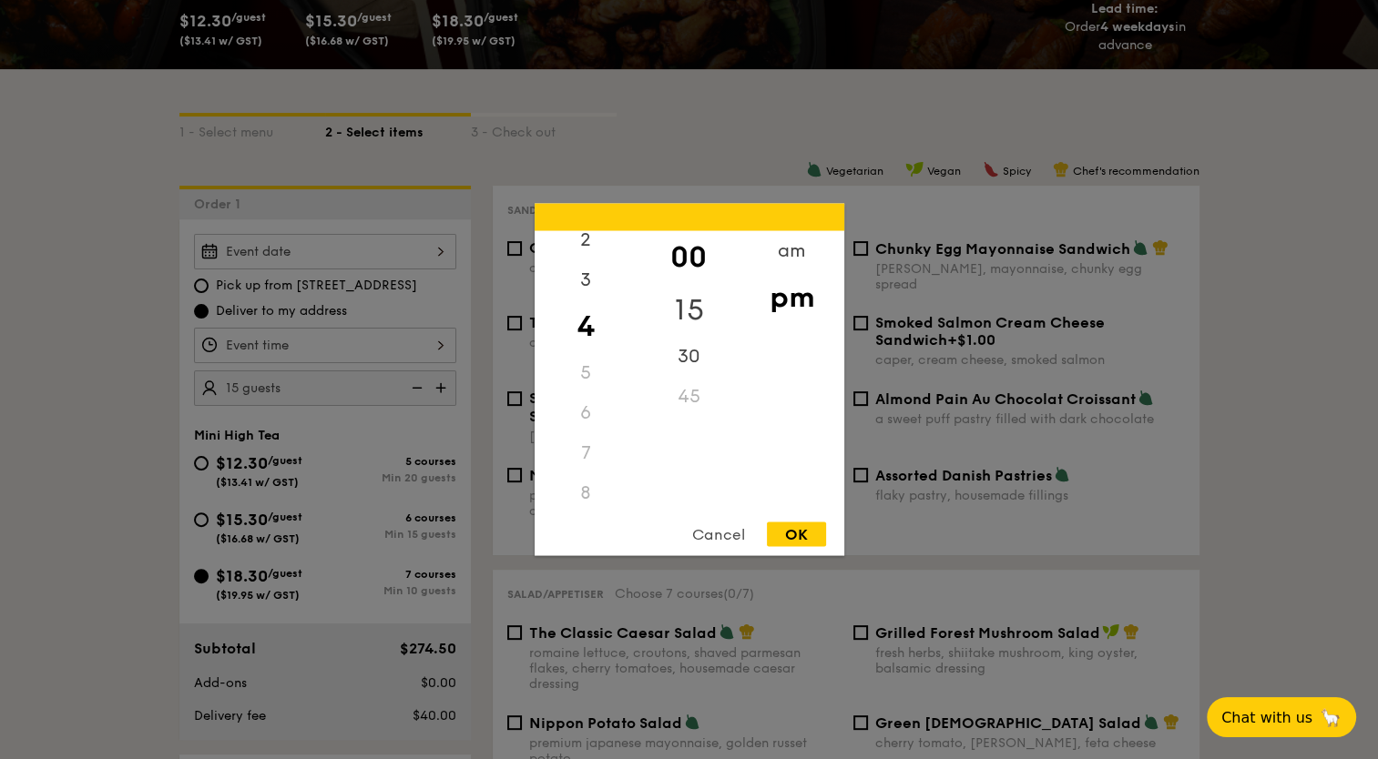
scroll to position [455, 0]
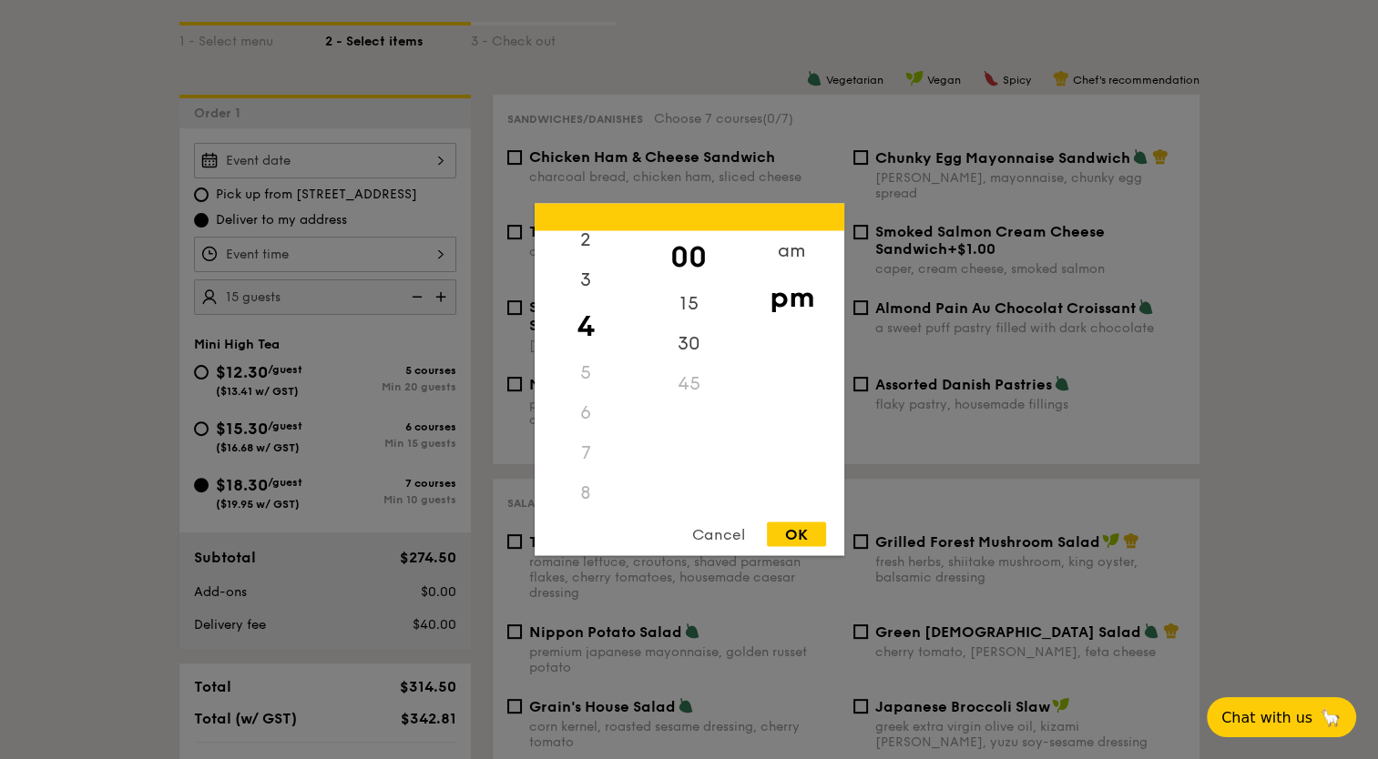
click at [807, 526] on div "OK" at bounding box center [796, 535] width 59 height 25
type input "4:00PM"
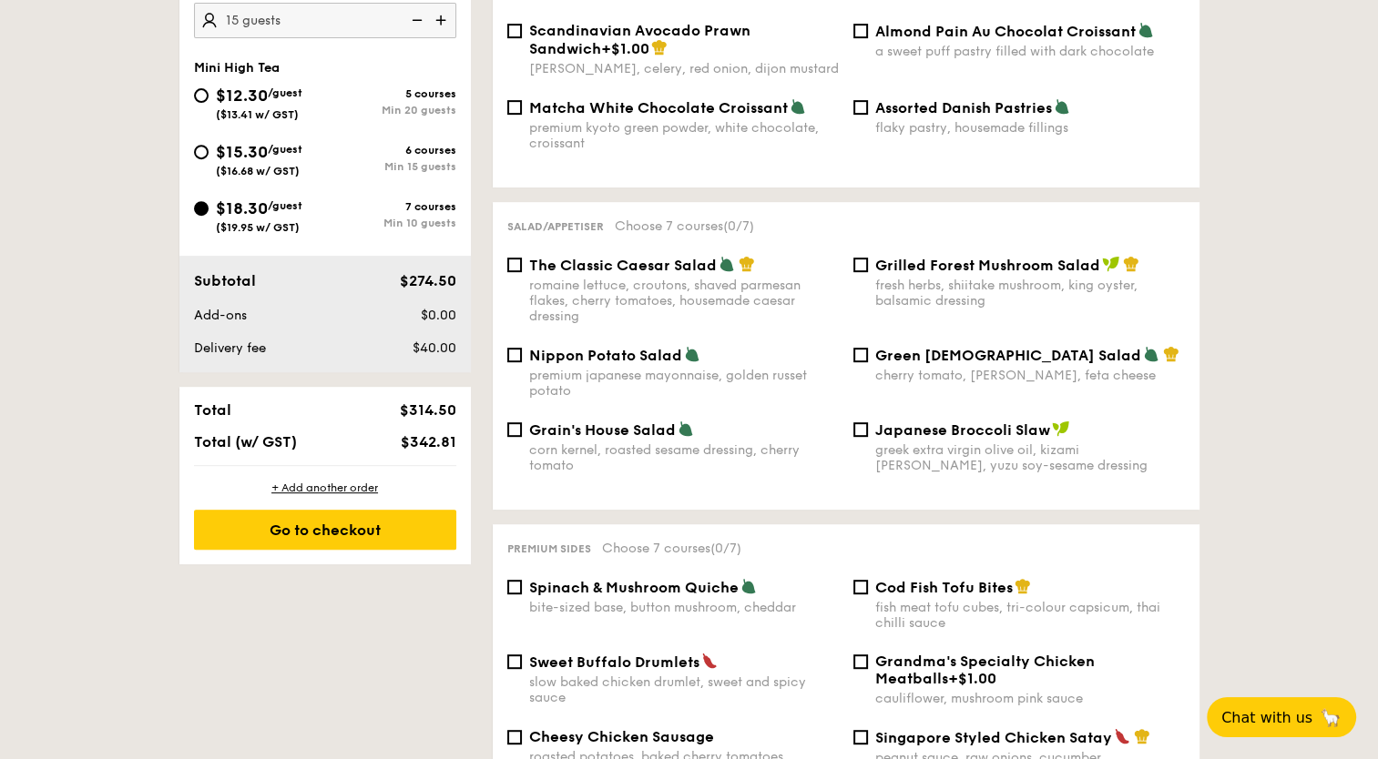
scroll to position [546, 0]
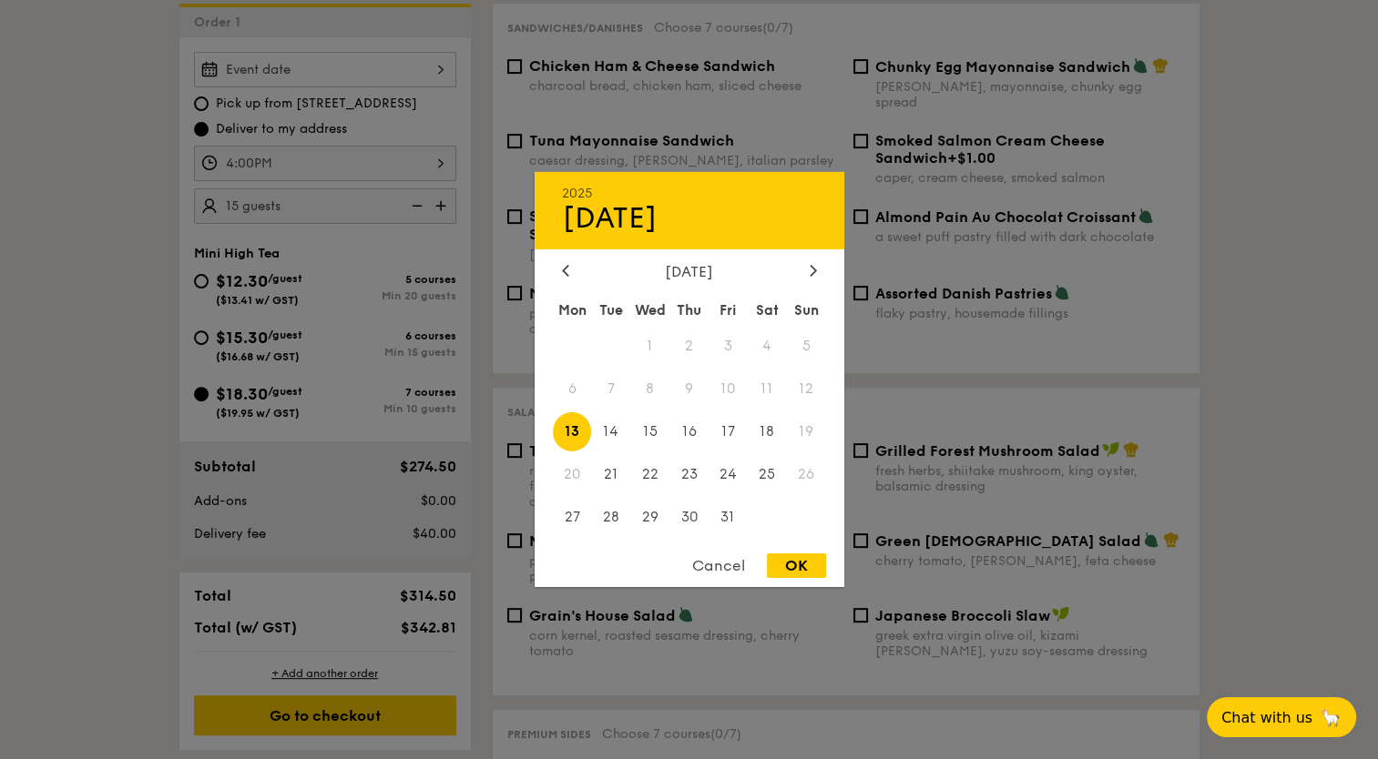
click at [436, 72] on div "2025 Oct 13 October 2025 Mon Tue Wed Thu Fri Sat Sun 1 2 3 4 5 6 7 8 9 10 11 12…" at bounding box center [325, 70] width 262 height 36
click at [802, 558] on div "OK" at bounding box center [796, 566] width 59 height 25
type input "Oct 13, 2025"
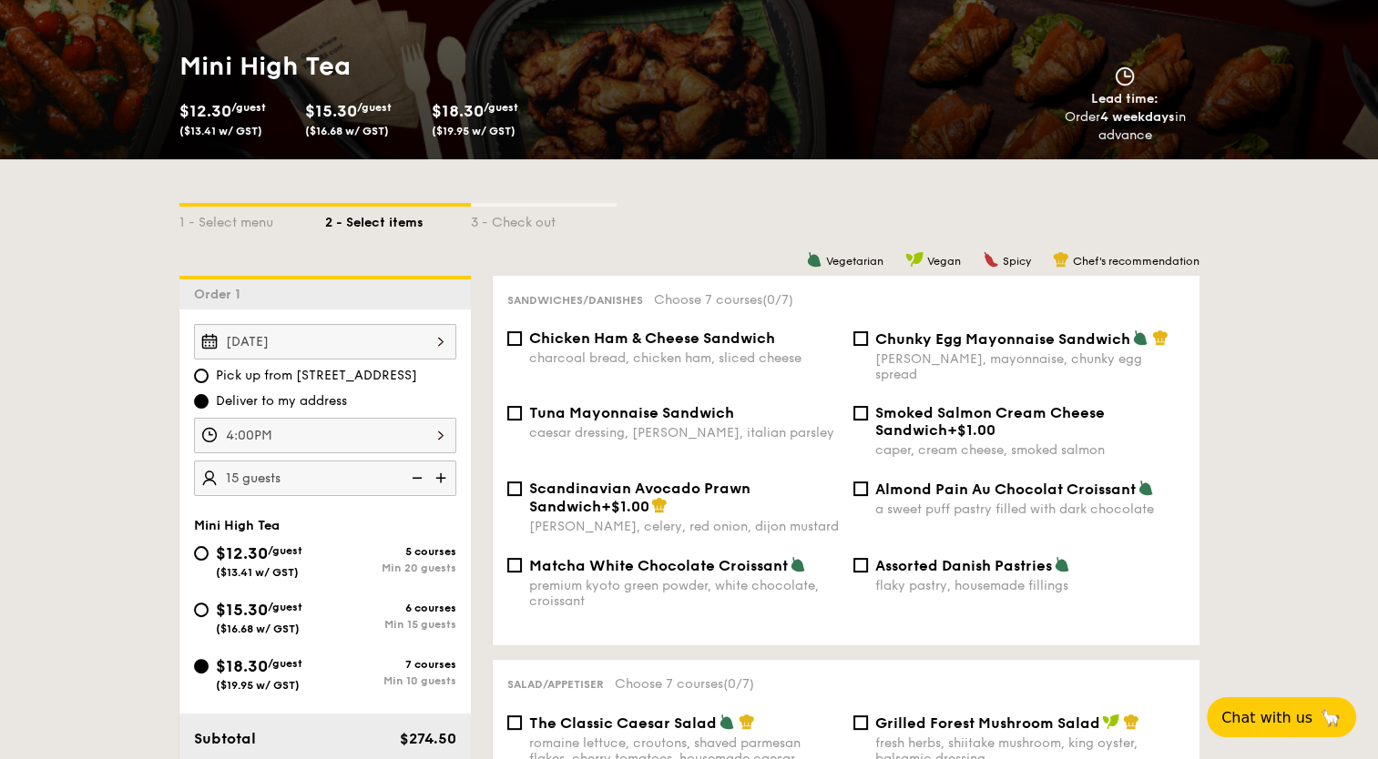
scroll to position [273, 0]
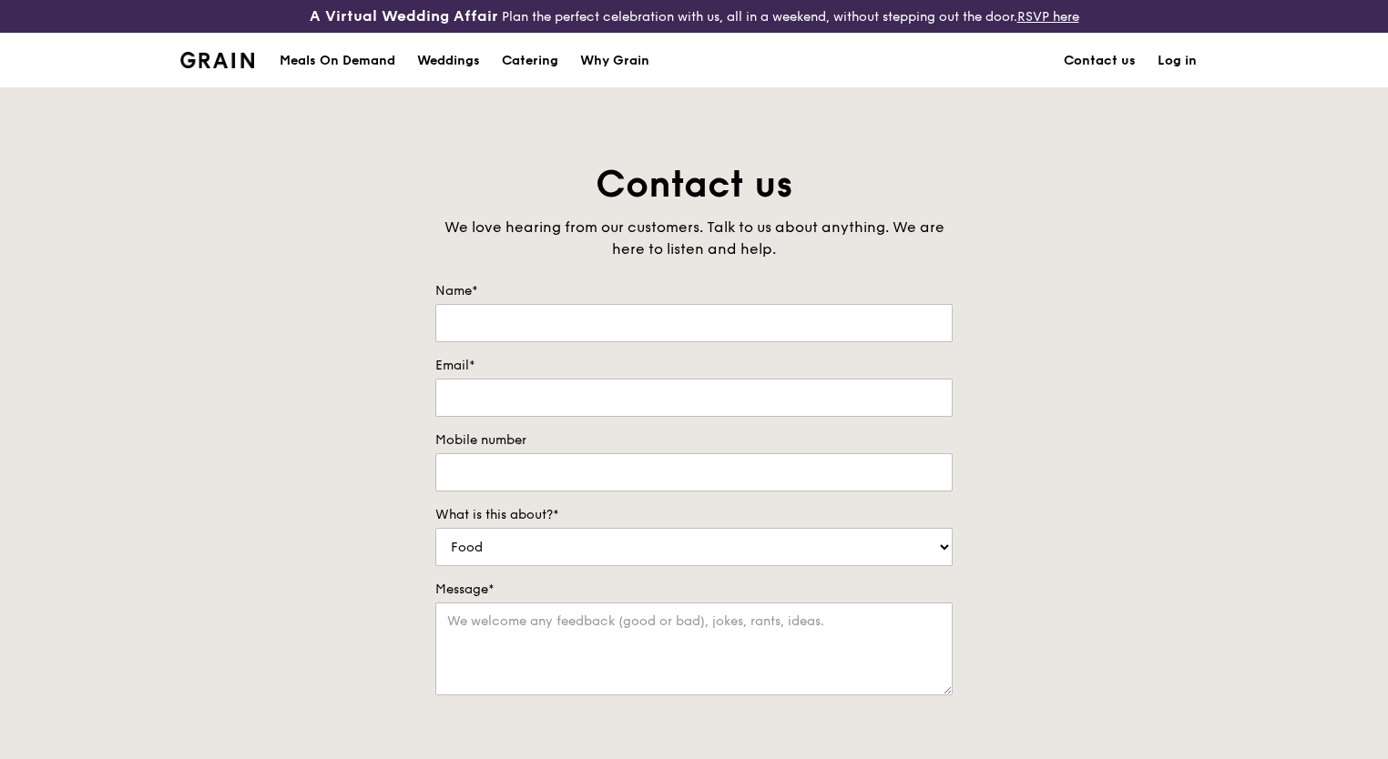
click at [1093, 64] on link "Contact us" at bounding box center [1100, 61] width 94 height 55
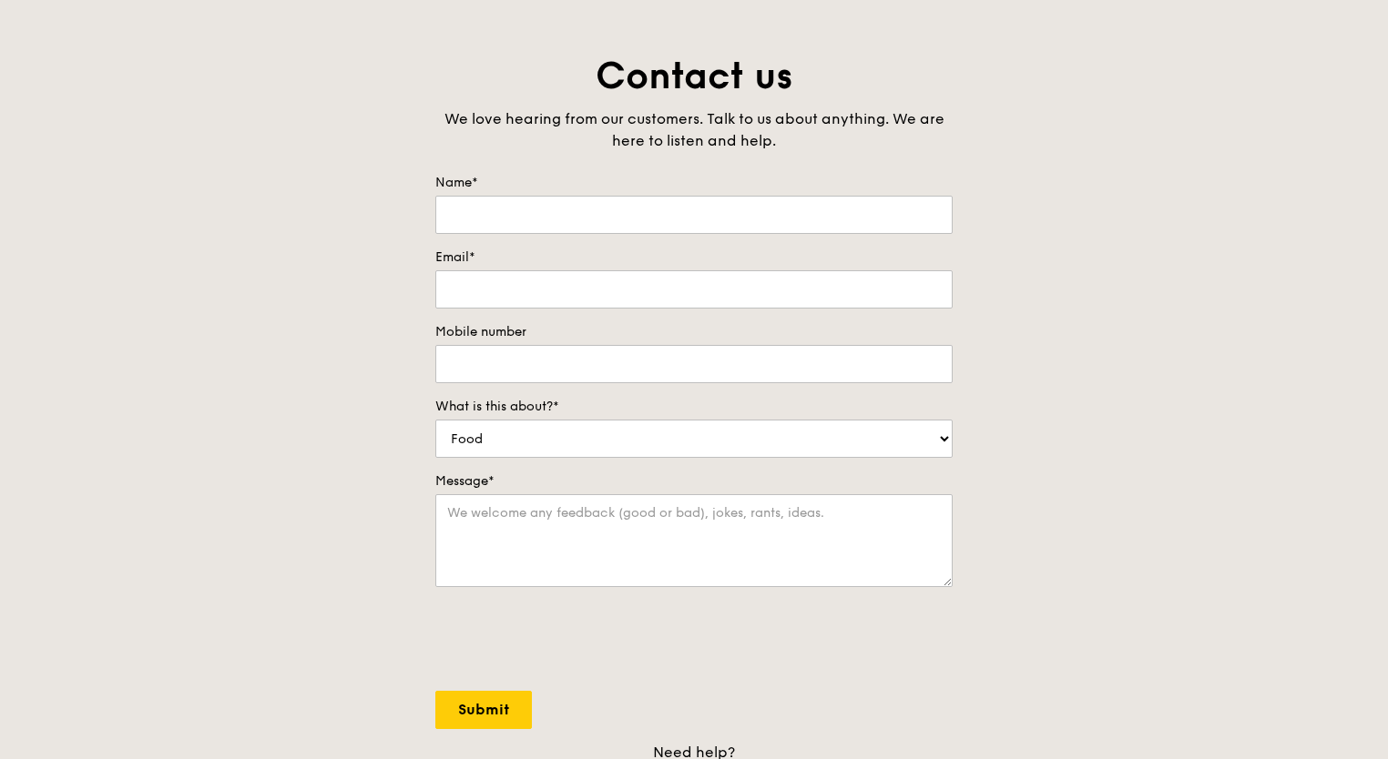
scroll to position [273, 0]
